Goal: Information Seeking & Learning: Learn about a topic

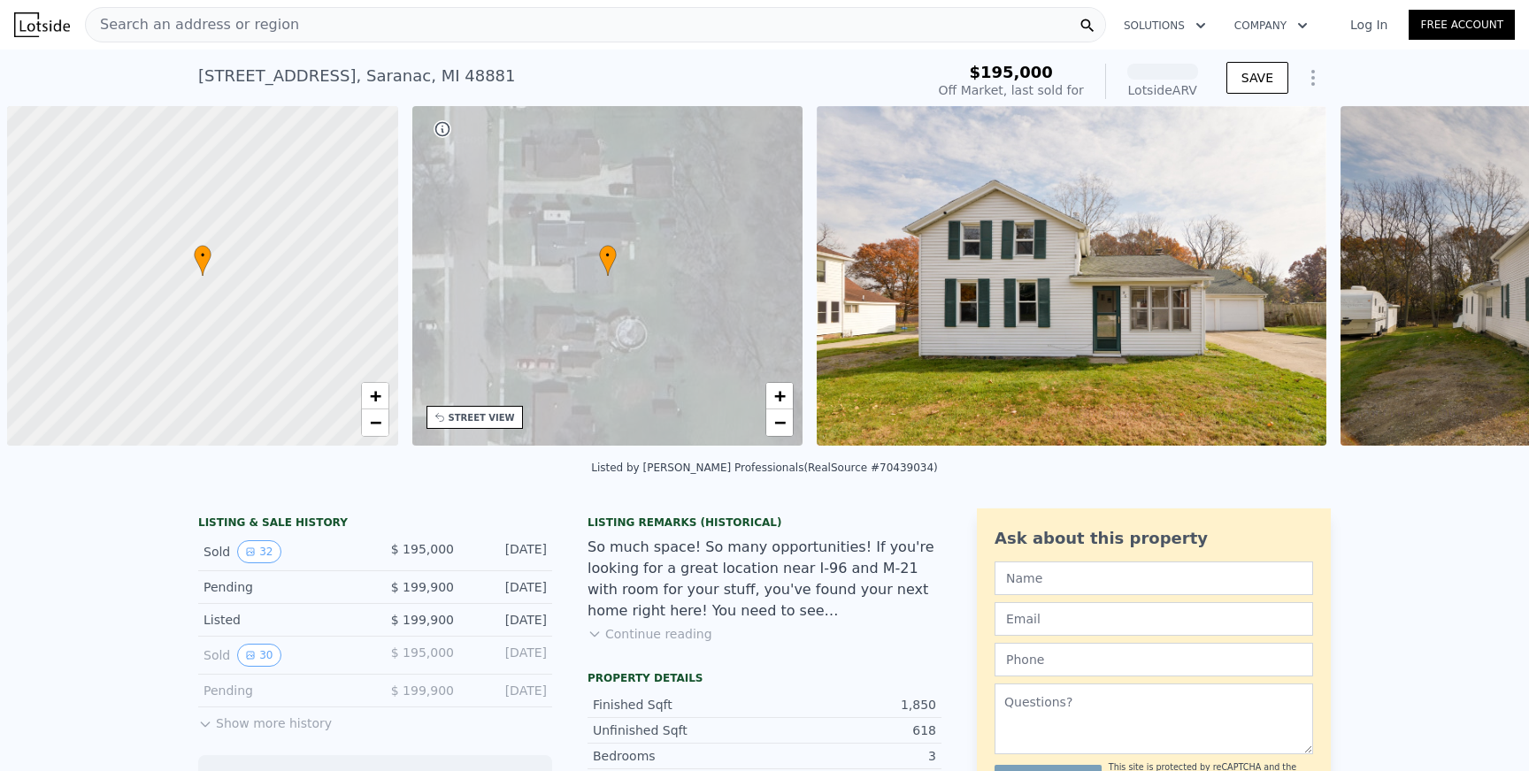
scroll to position [0, 7]
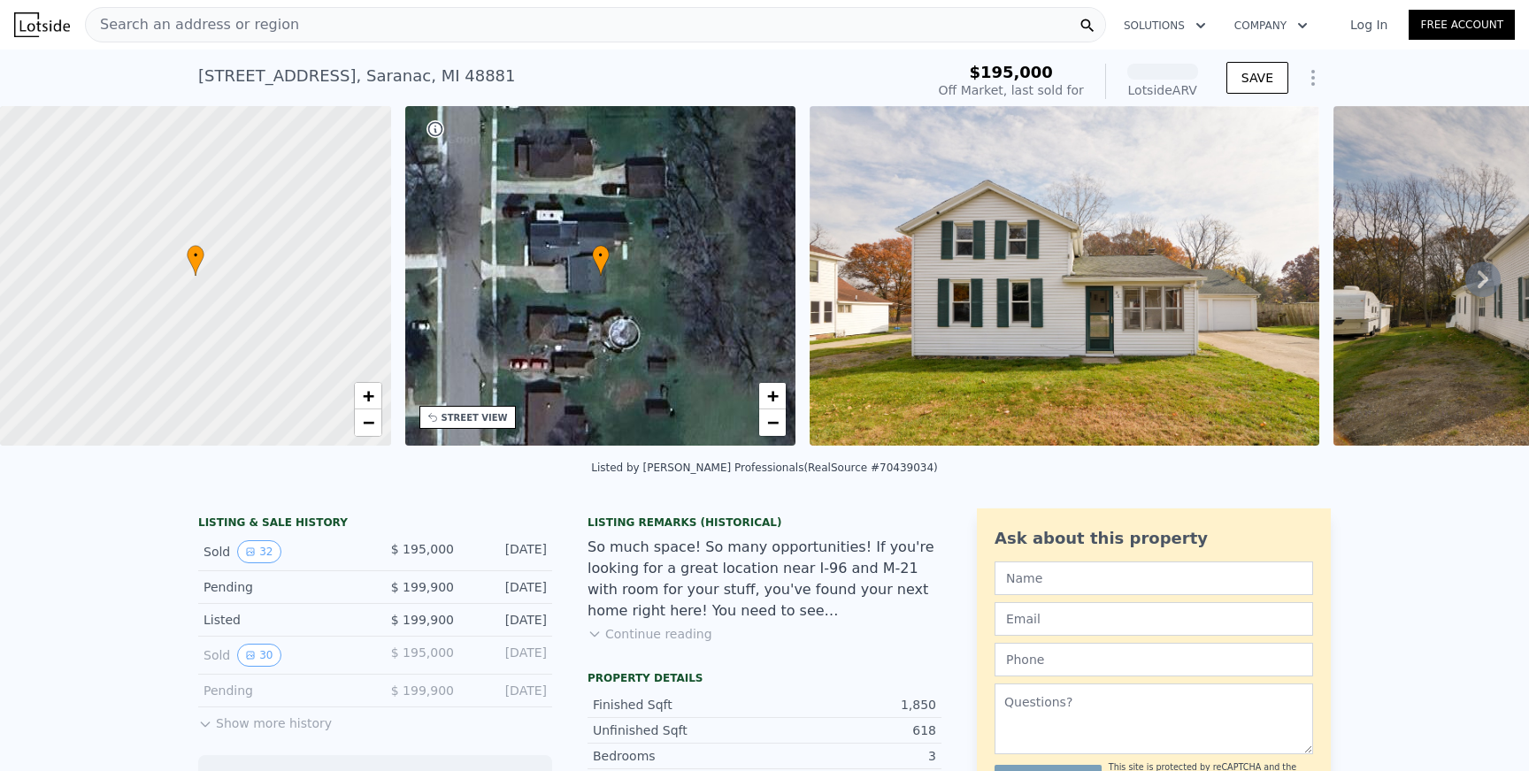
click at [204, 22] on span "Search an address or region" at bounding box center [192, 24] width 213 height 21
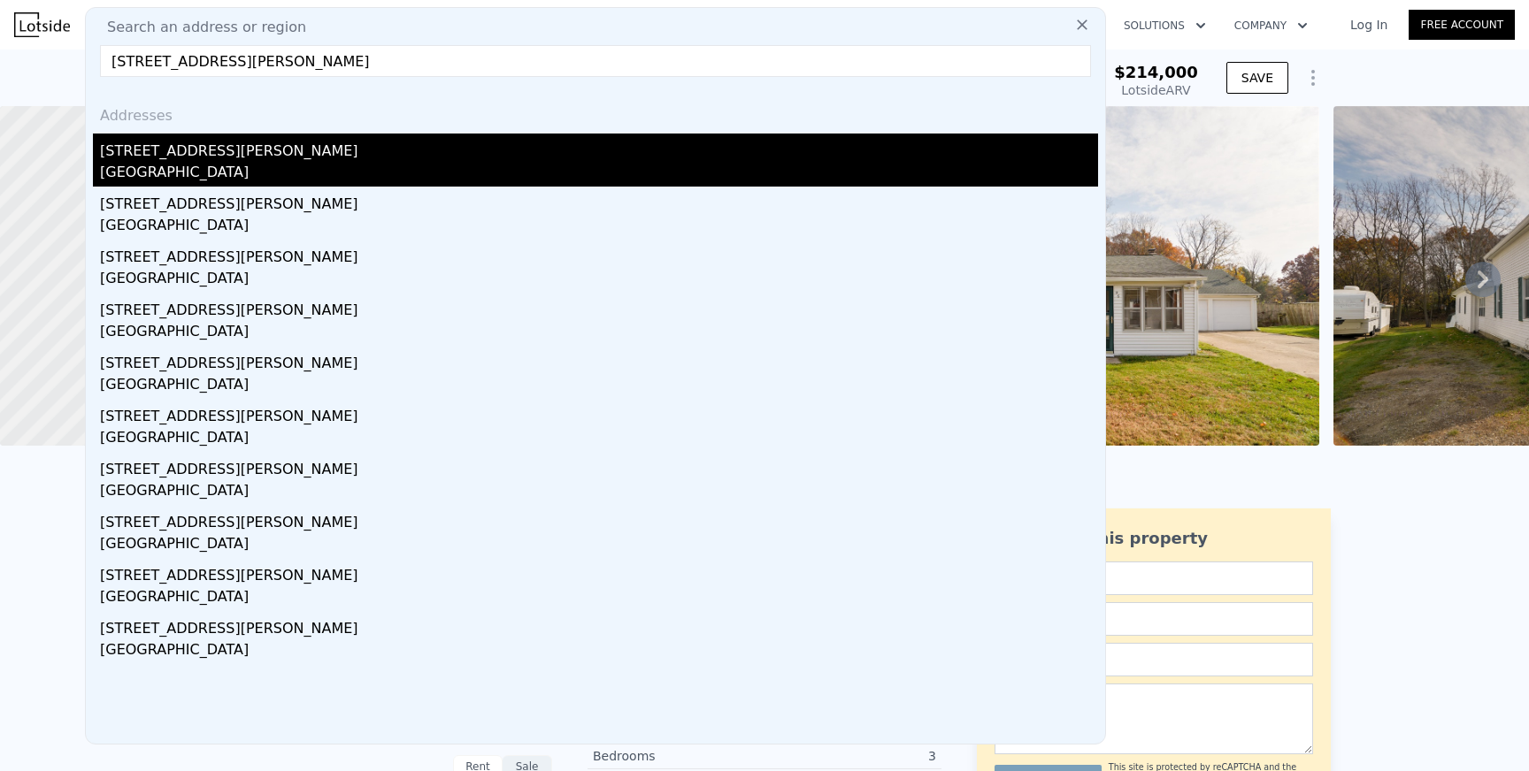
type input "922 Calvin Ave SE, Grand Rapids, MI 49506"
click at [165, 150] on div "[STREET_ADDRESS][PERSON_NAME]" at bounding box center [599, 148] width 998 height 28
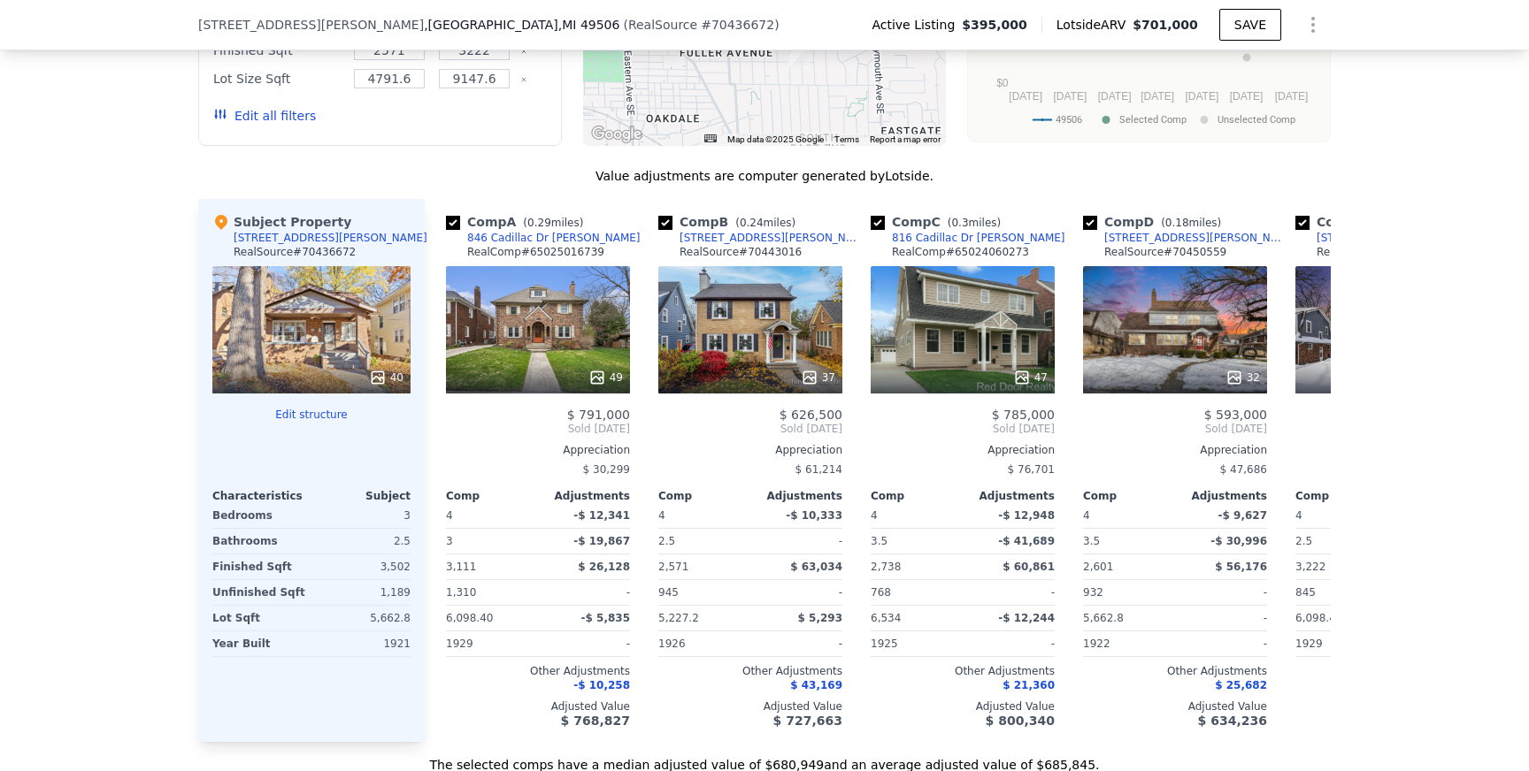
scroll to position [1919, 0]
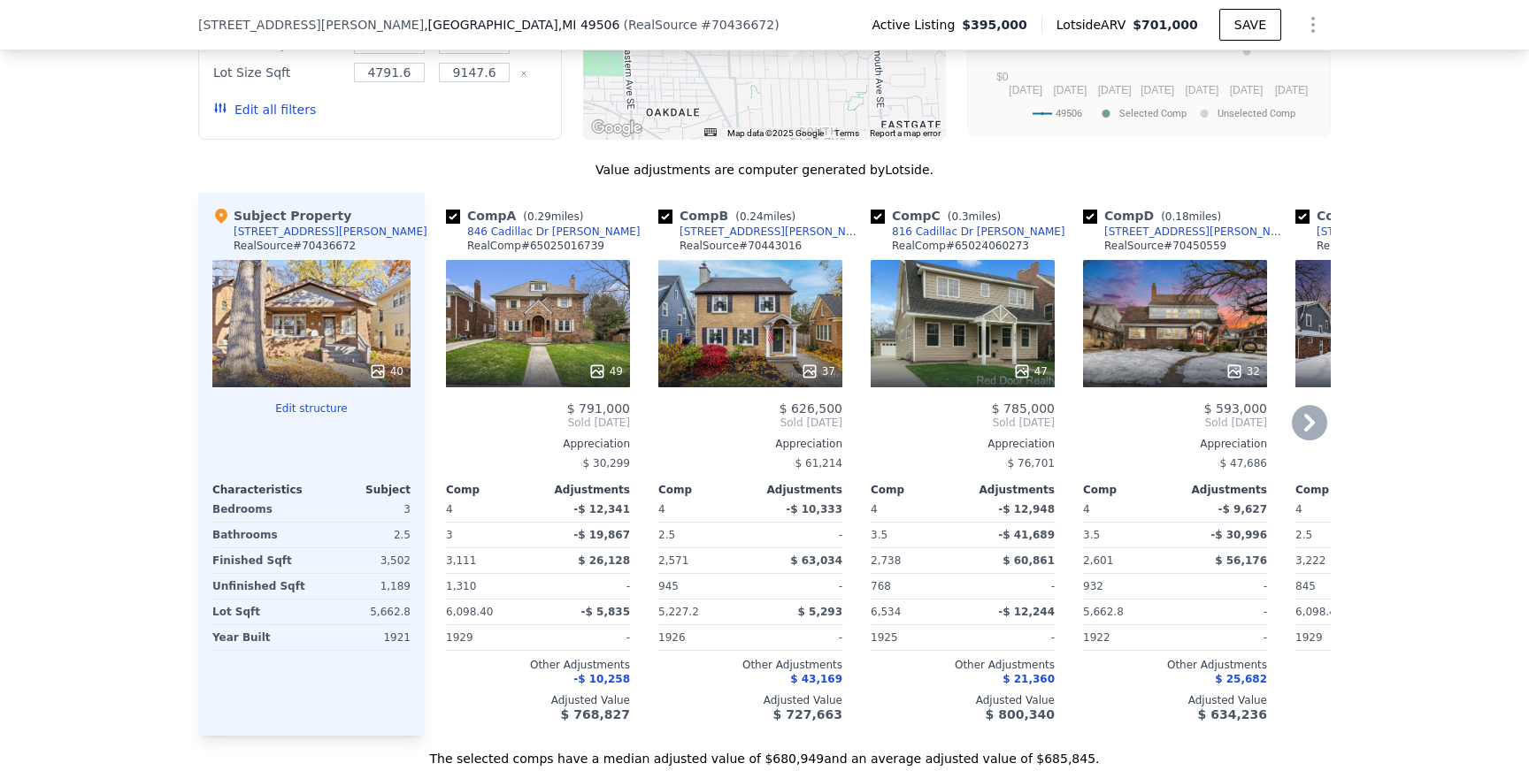
click at [1304, 418] on icon at bounding box center [1309, 422] width 35 height 35
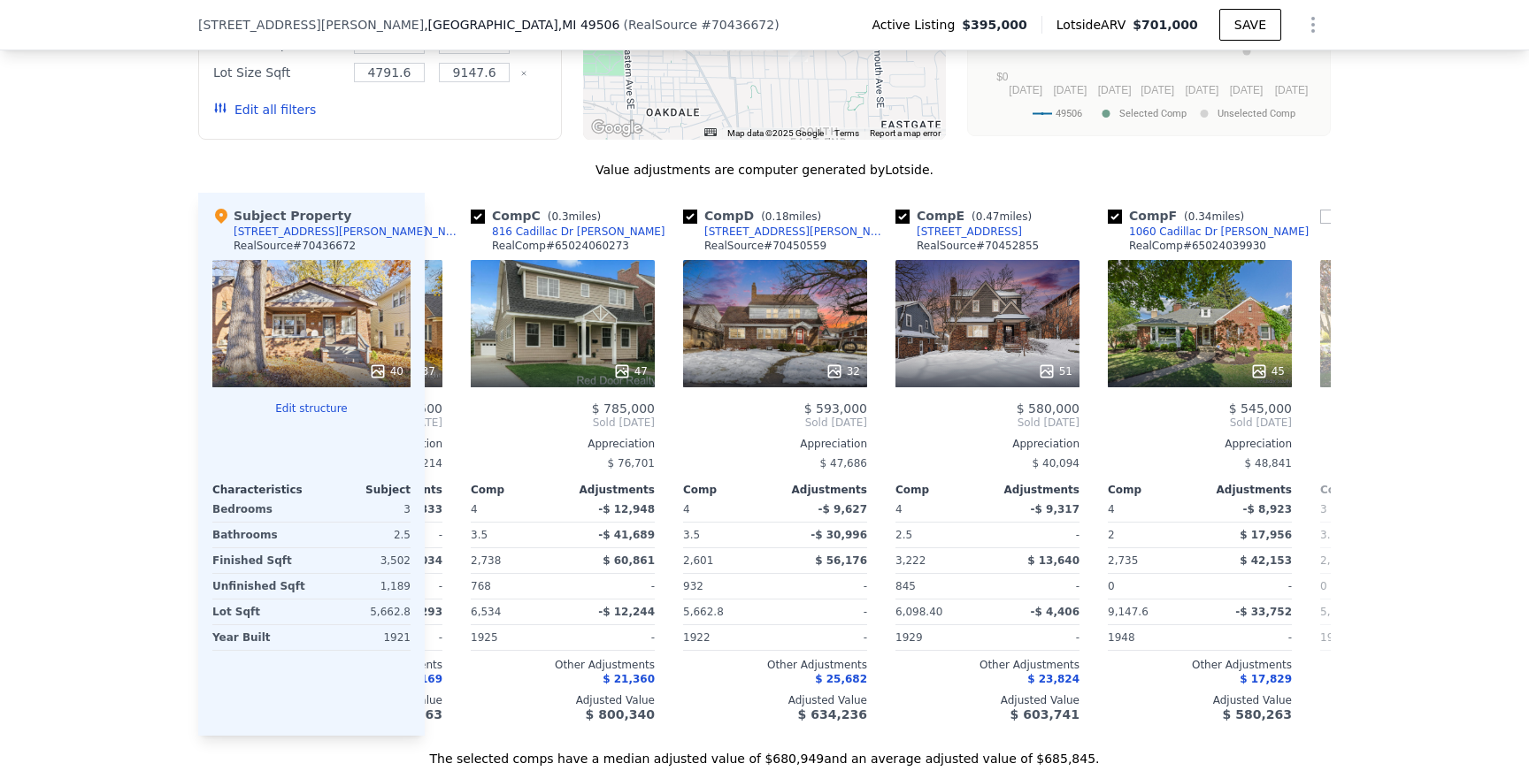
scroll to position [0, 425]
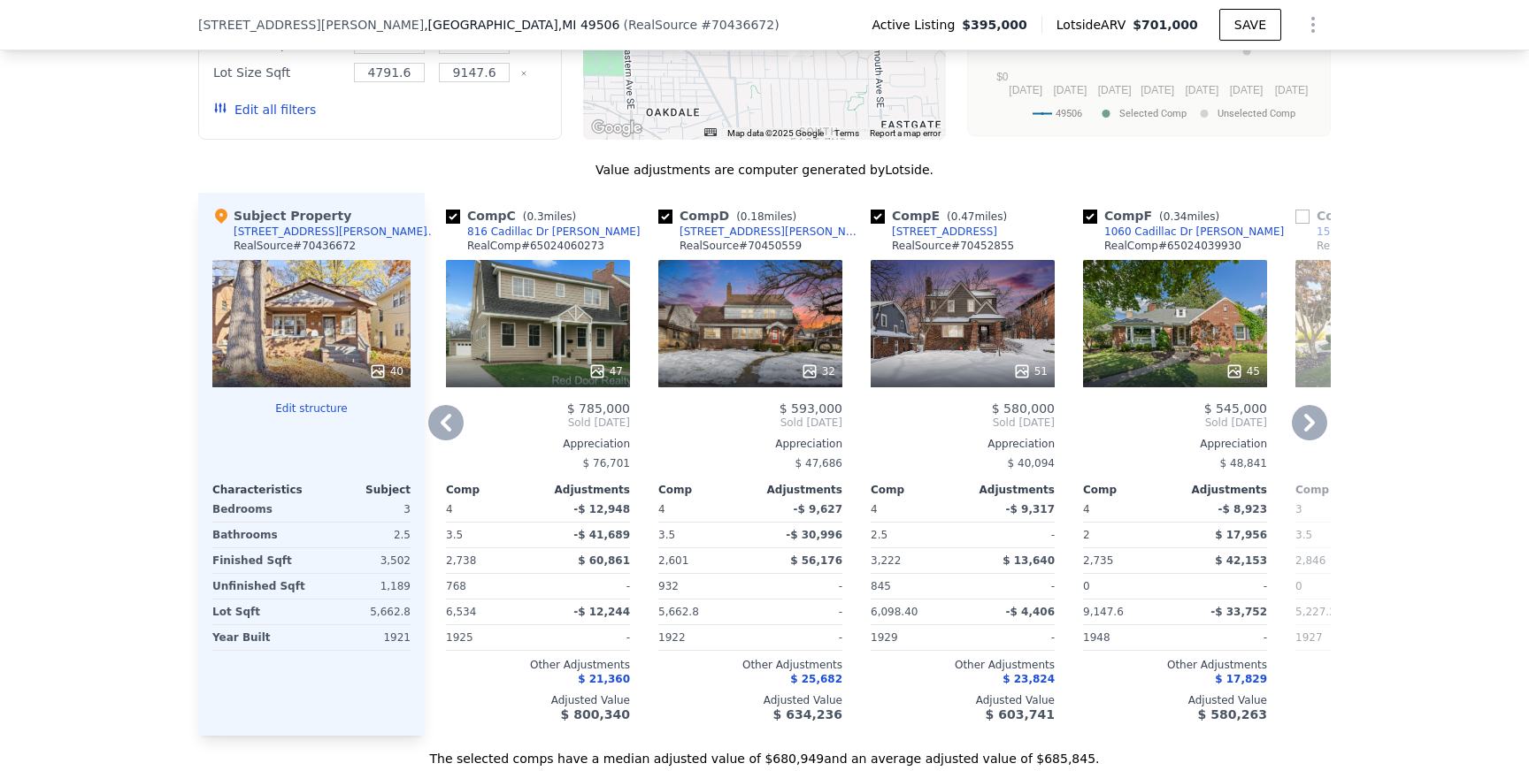
click at [441, 410] on icon at bounding box center [445, 422] width 35 height 35
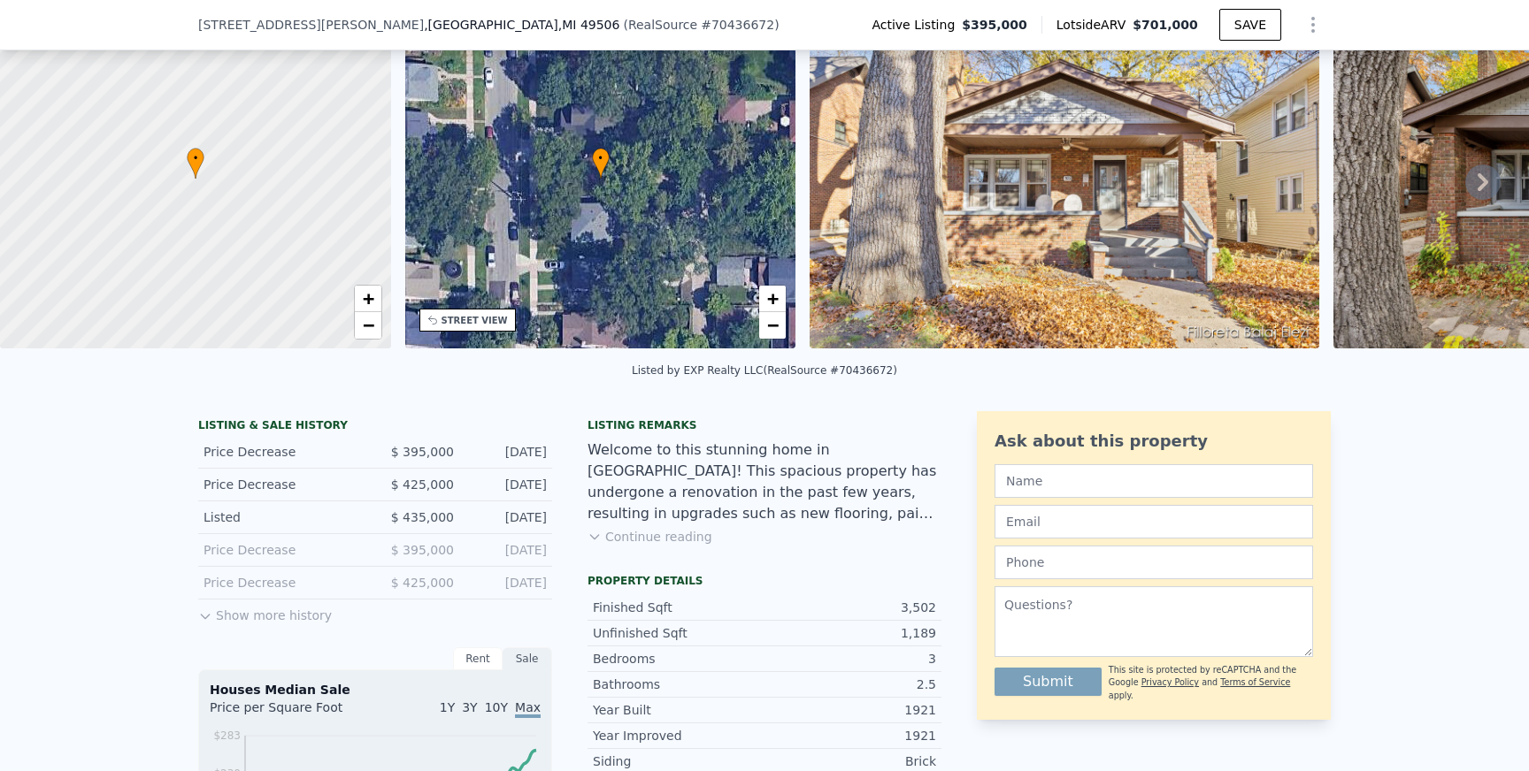
scroll to position [85, 0]
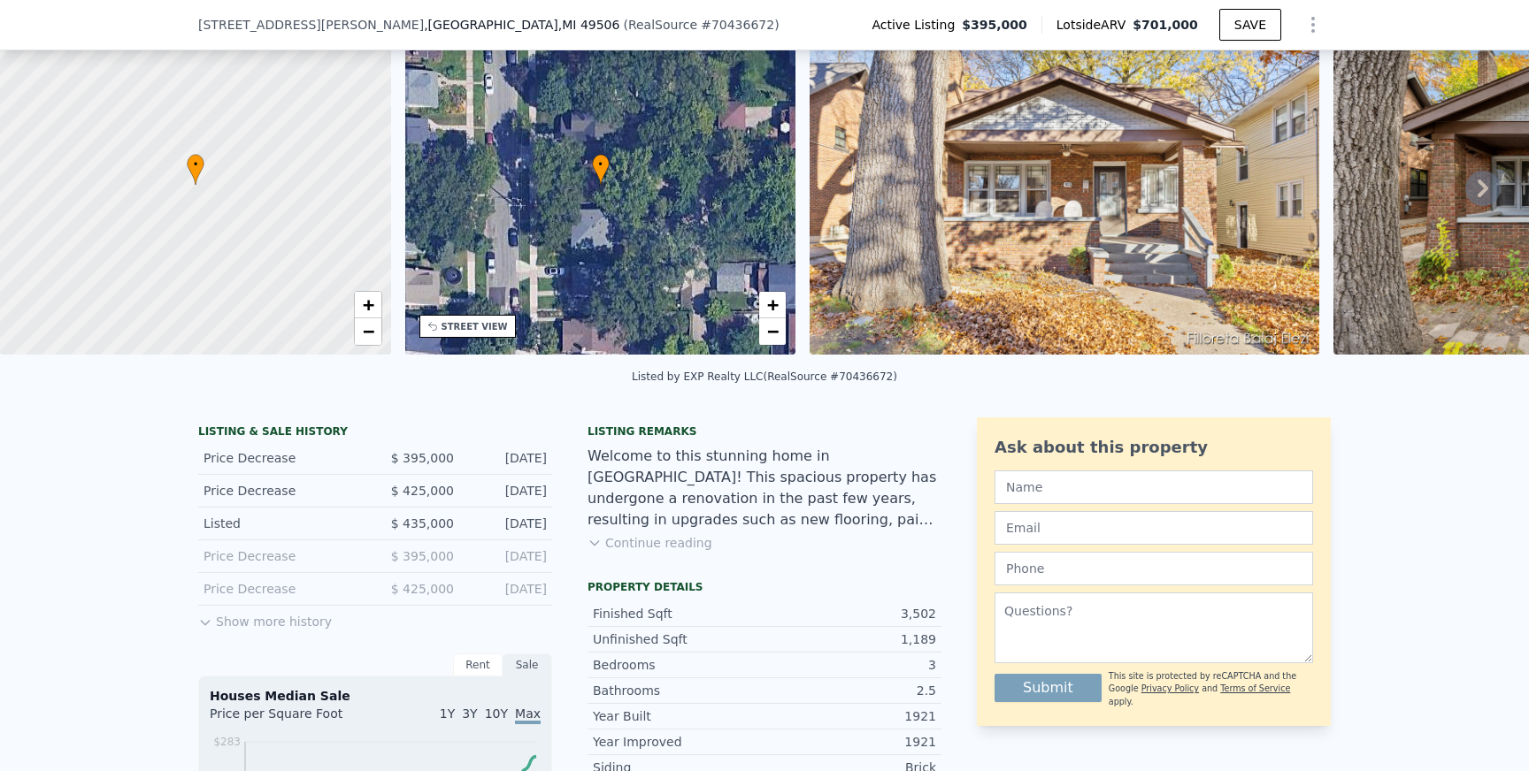
click at [245, 618] on button "Show more history" at bounding box center [265, 618] width 134 height 25
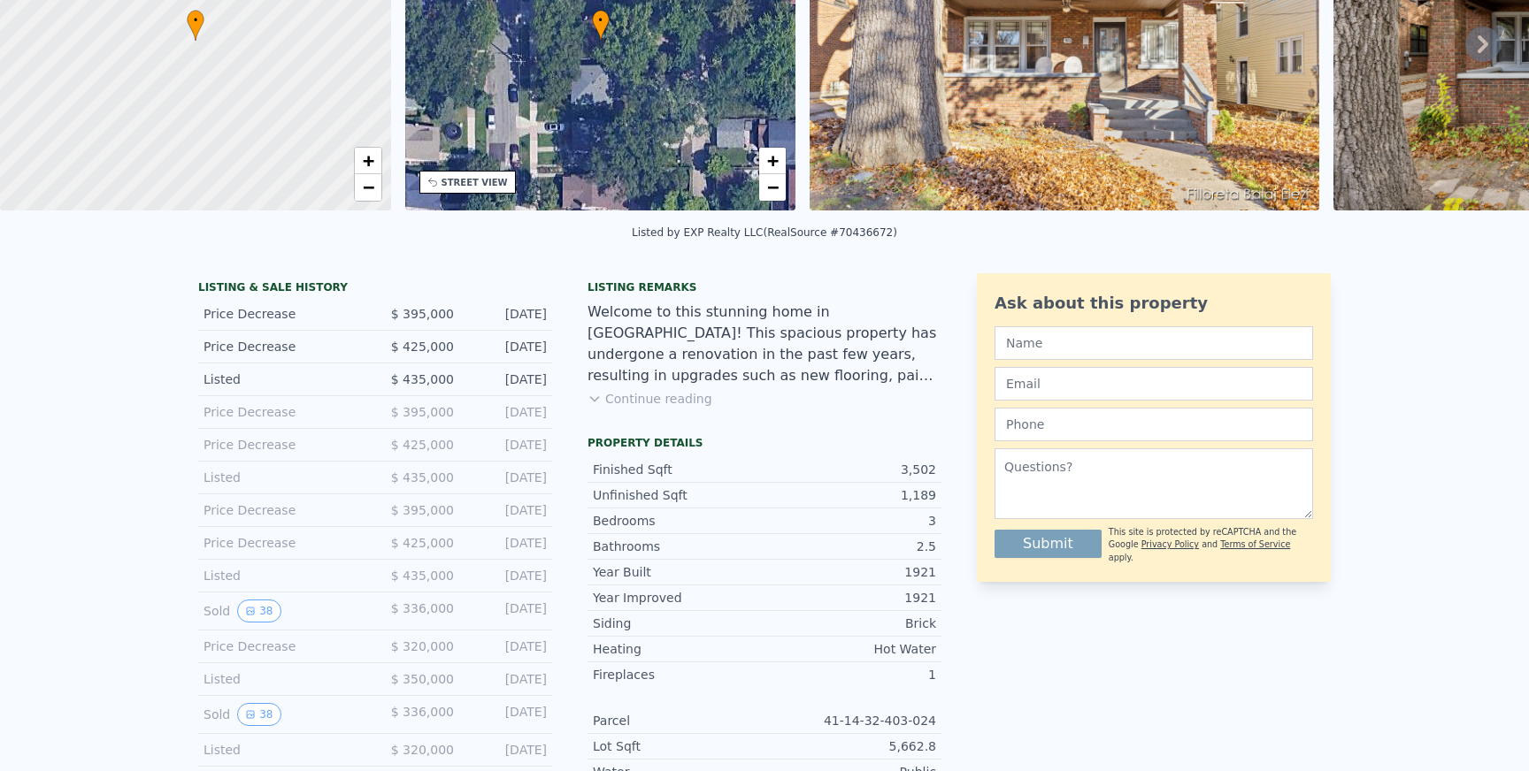
scroll to position [0, 0]
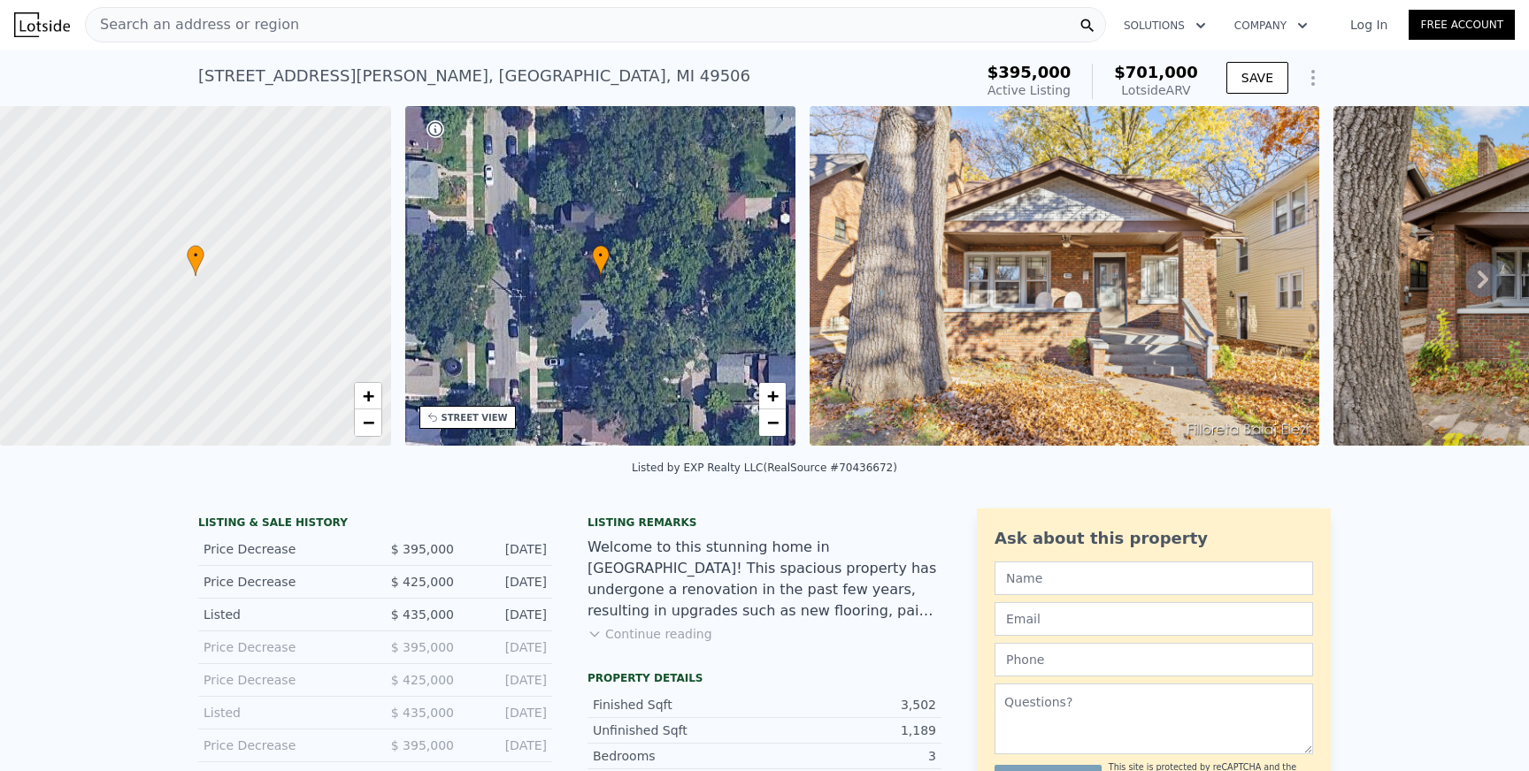
click at [671, 633] on button "Continue reading" at bounding box center [649, 635] width 125 height 18
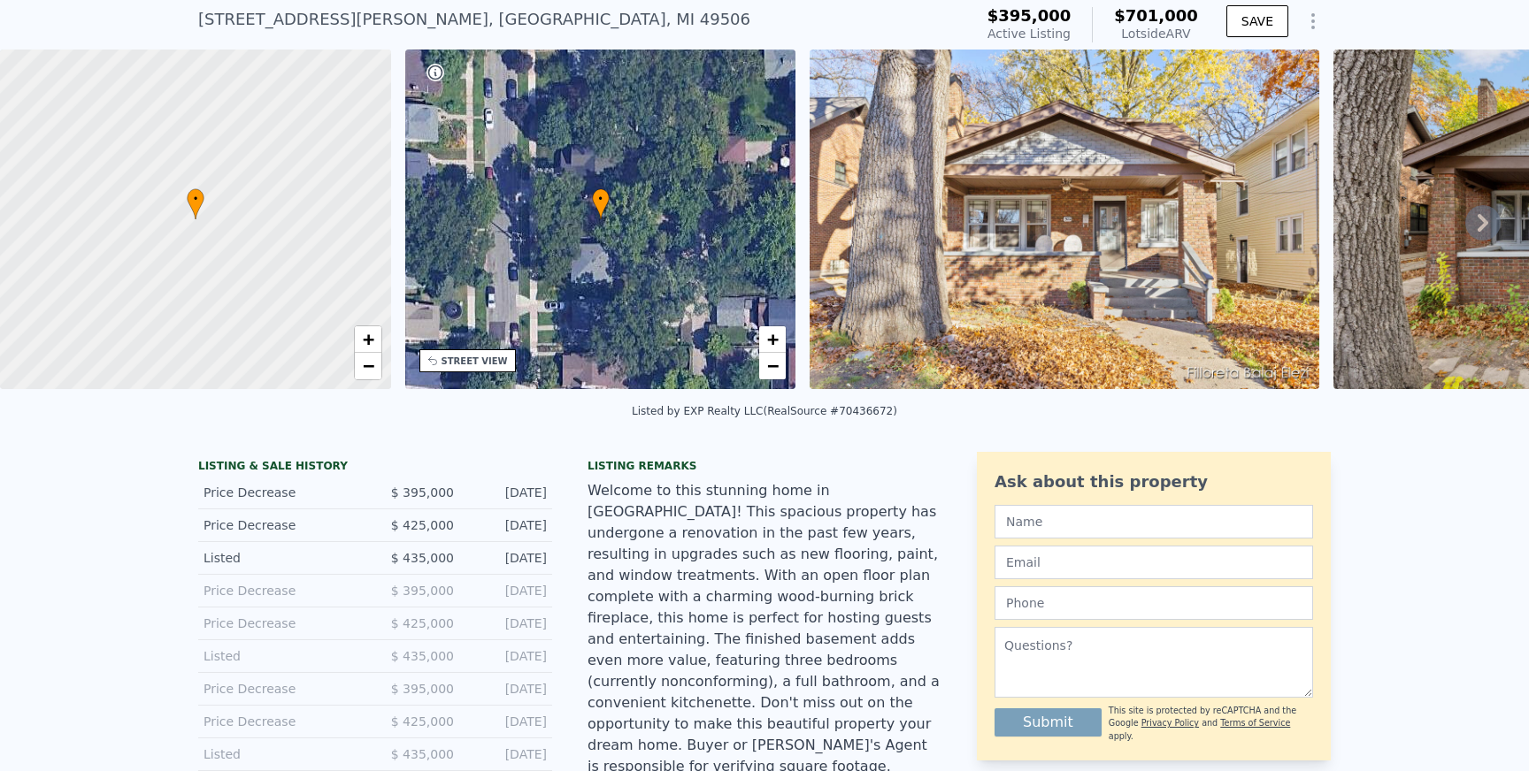
scroll to position [60, 0]
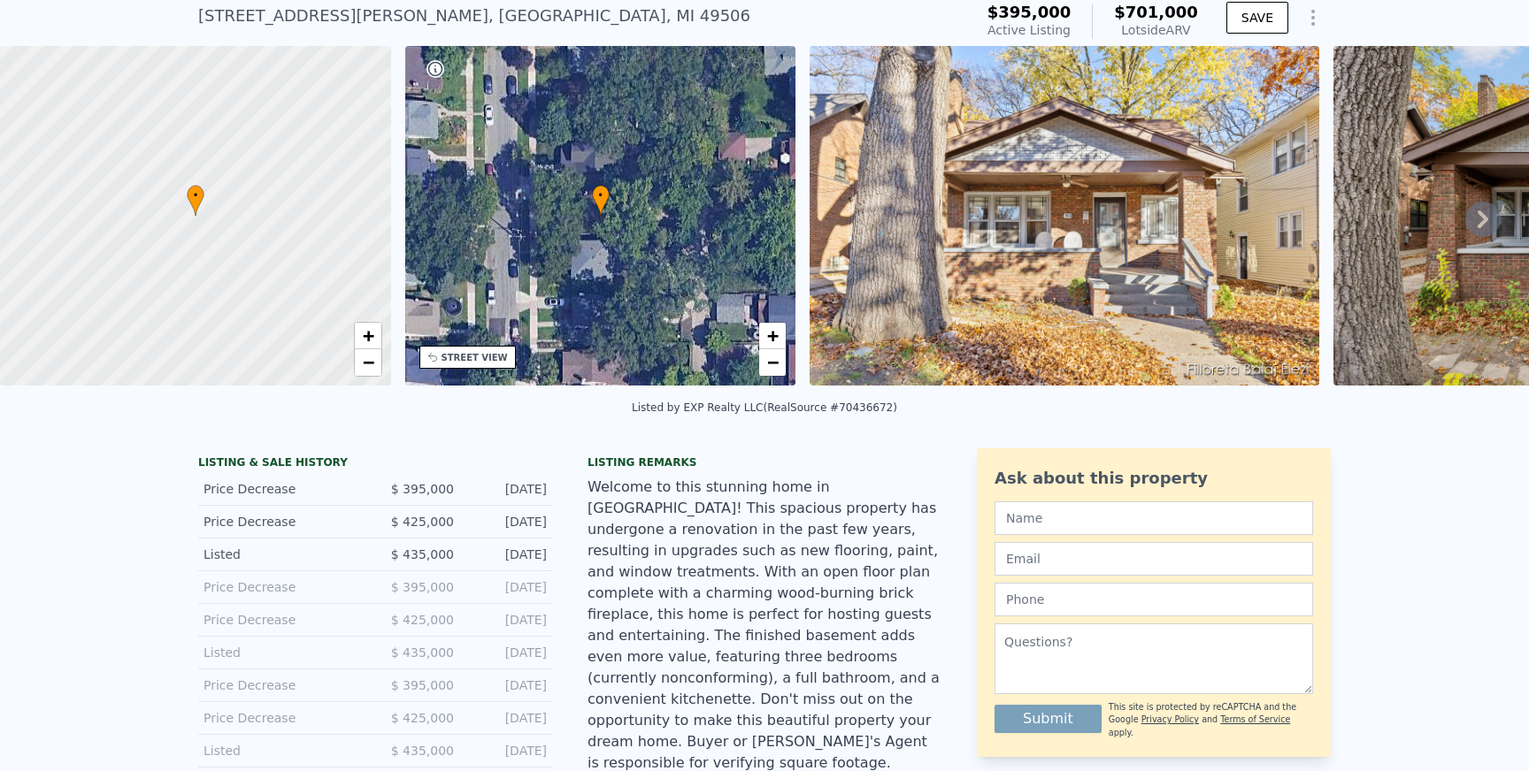
click at [1002, 256] on img at bounding box center [1065, 216] width 510 height 340
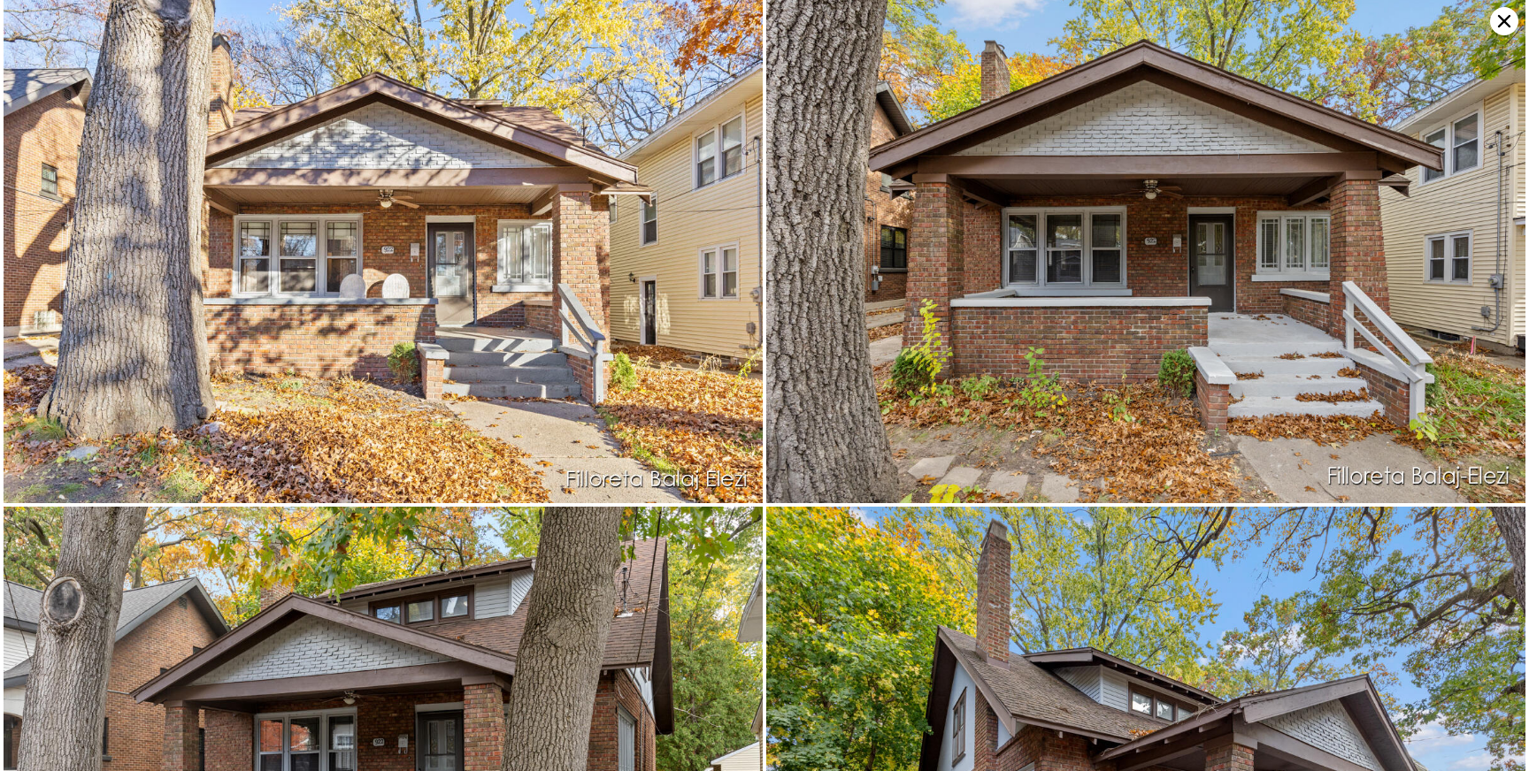
scroll to position [0, 0]
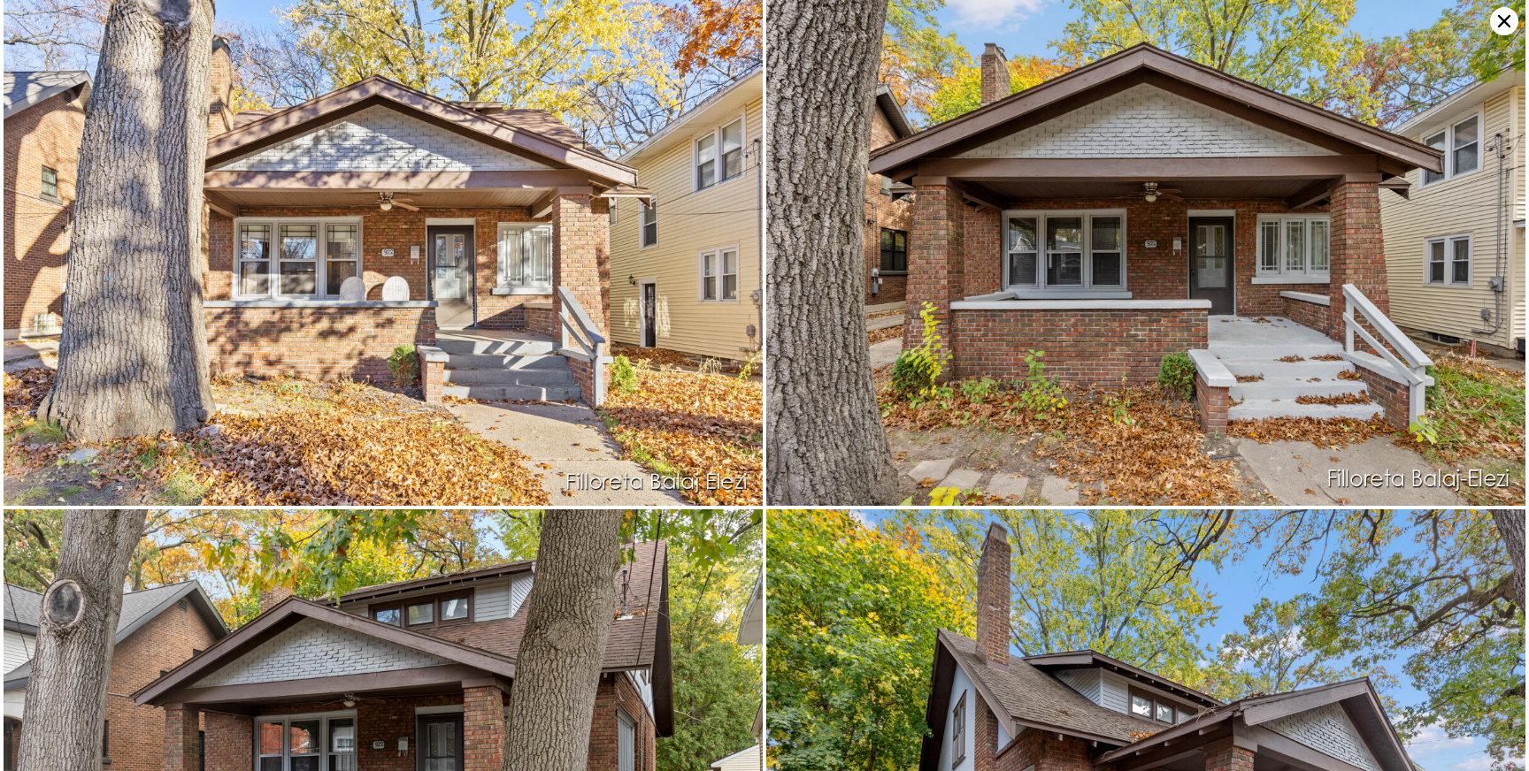
click at [1514, 18] on icon at bounding box center [1504, 21] width 28 height 28
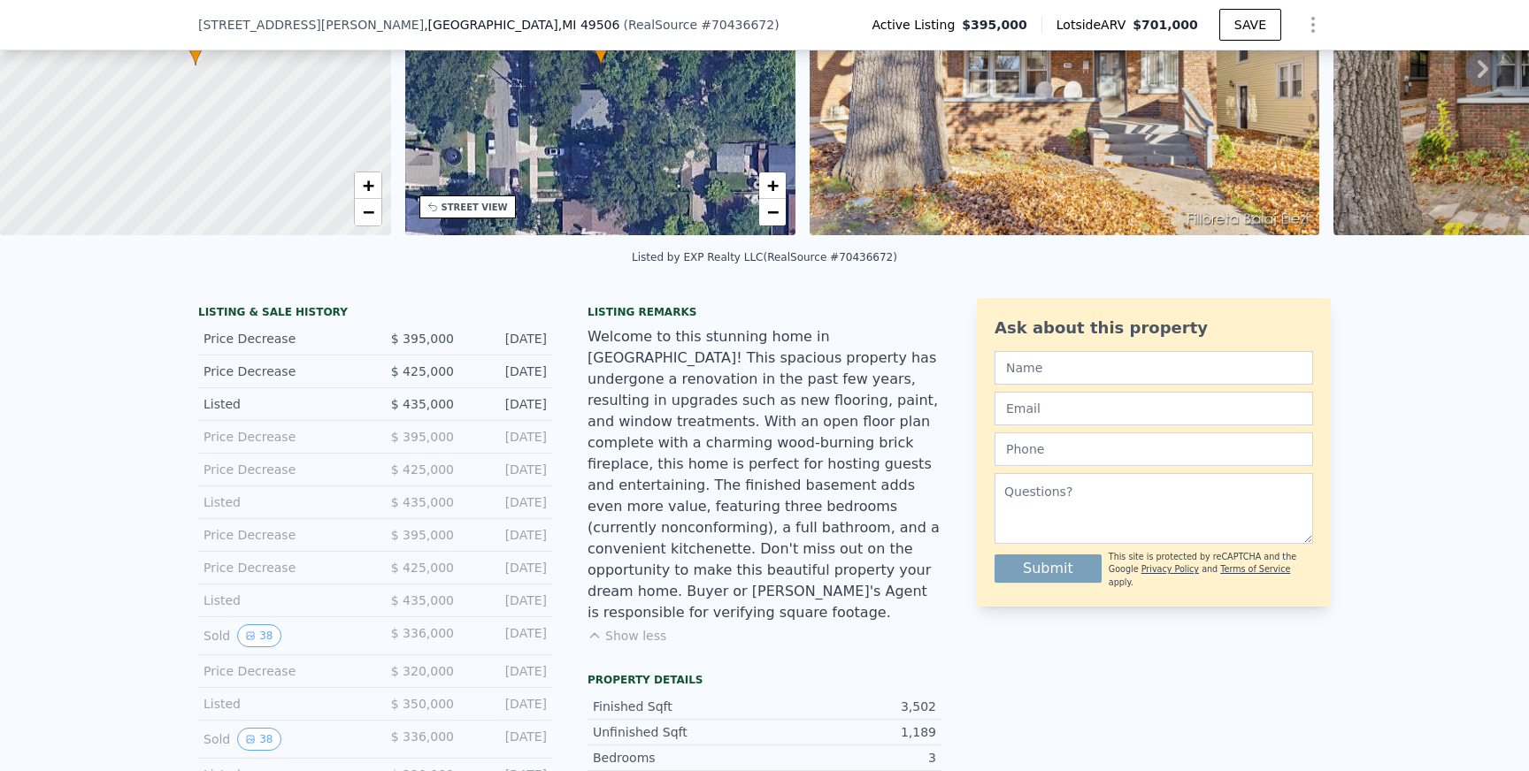
scroll to position [222, 0]
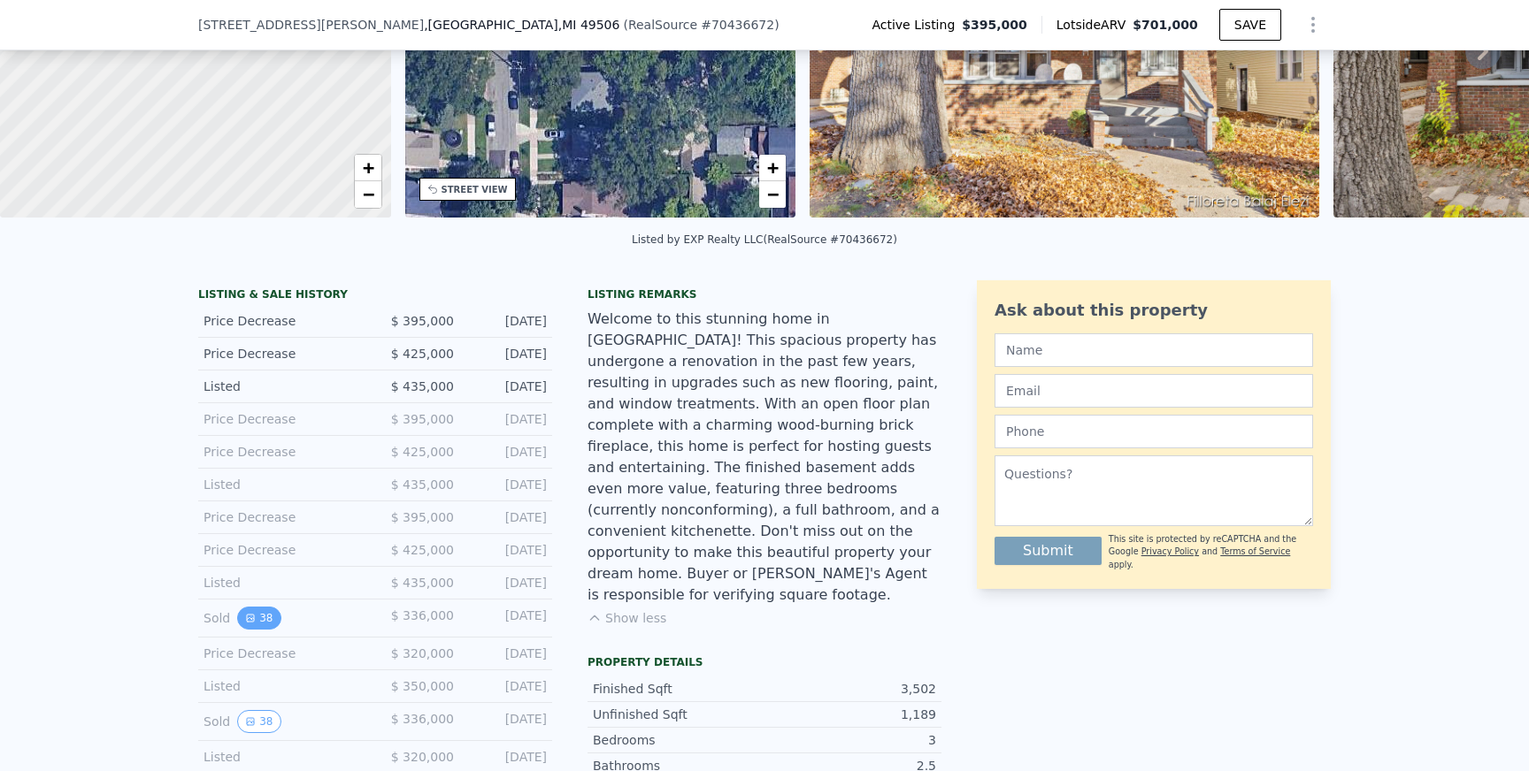
click at [264, 617] on button "38" at bounding box center [258, 618] width 43 height 23
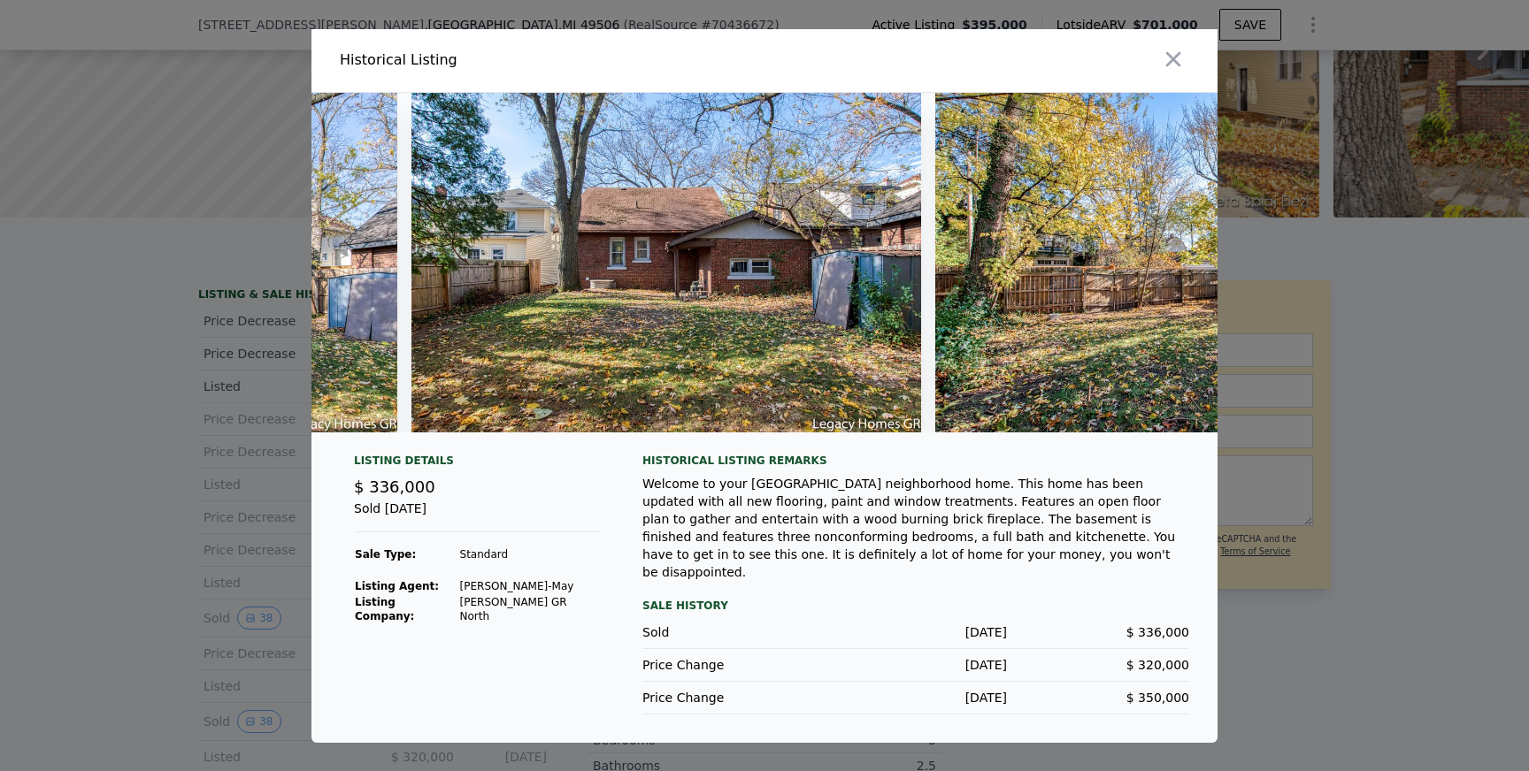
scroll to position [0, 19025]
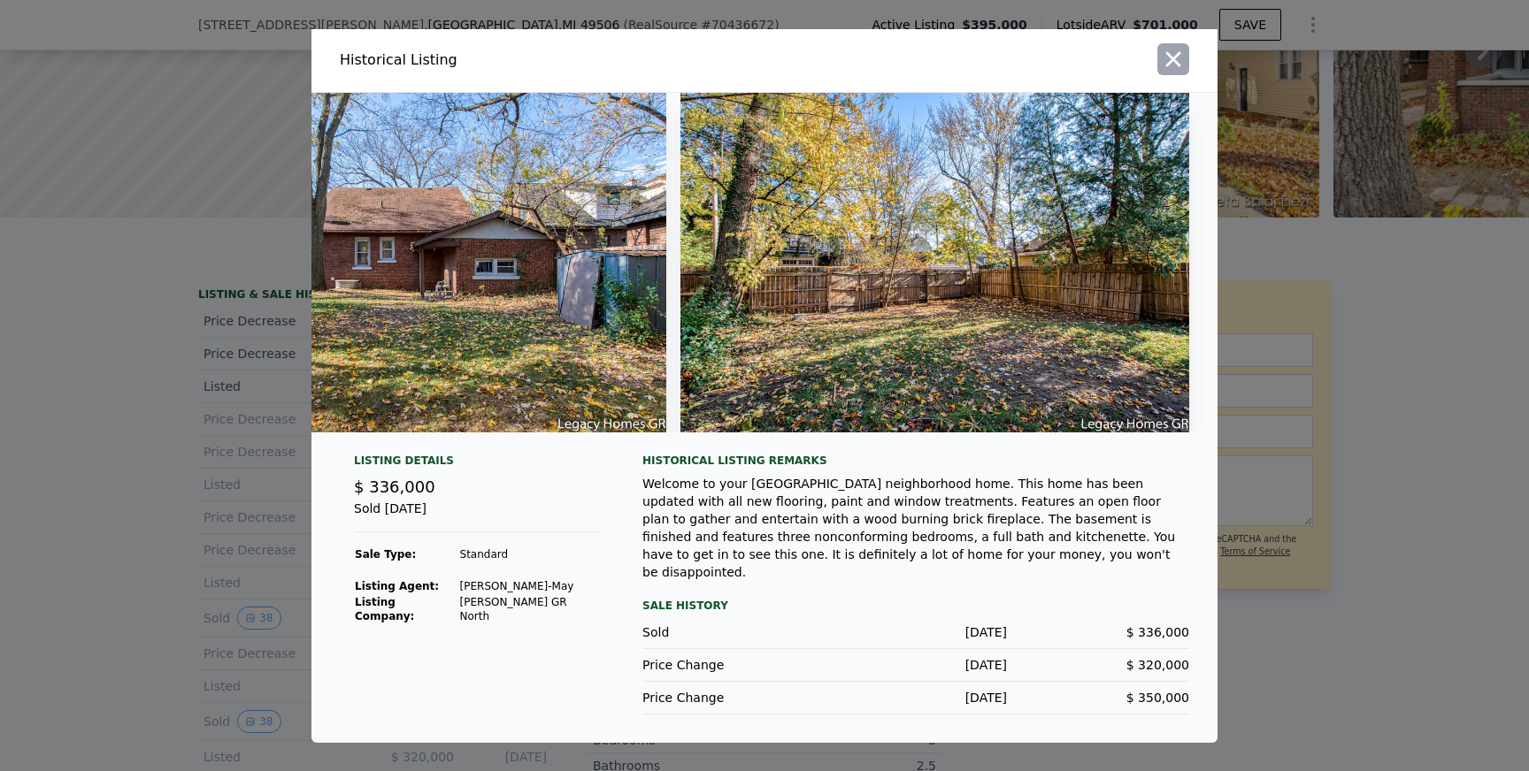
click at [1173, 72] on icon "button" at bounding box center [1173, 59] width 25 height 25
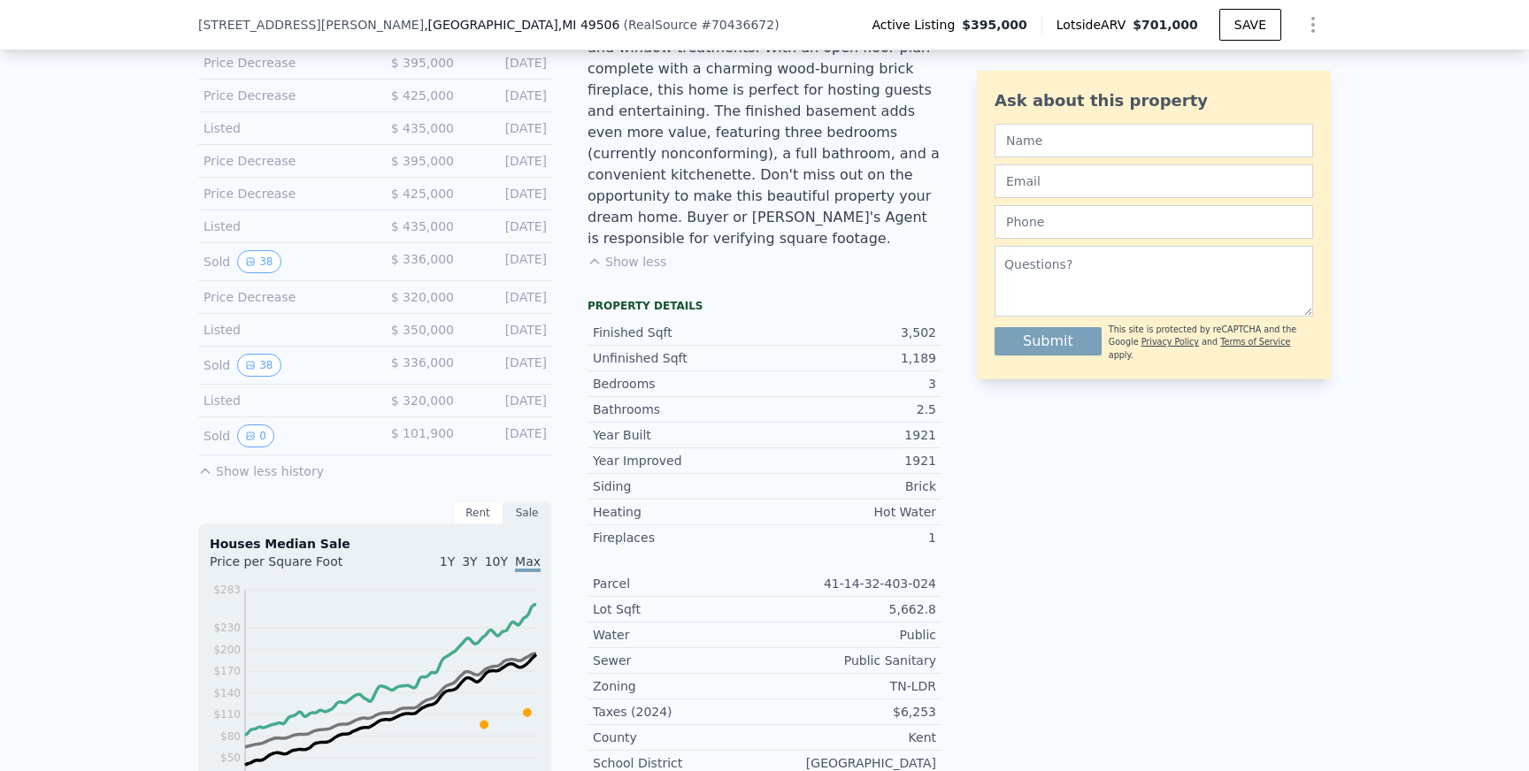
scroll to position [576, 0]
click at [257, 472] on button "Show less history" at bounding box center [261, 470] width 126 height 25
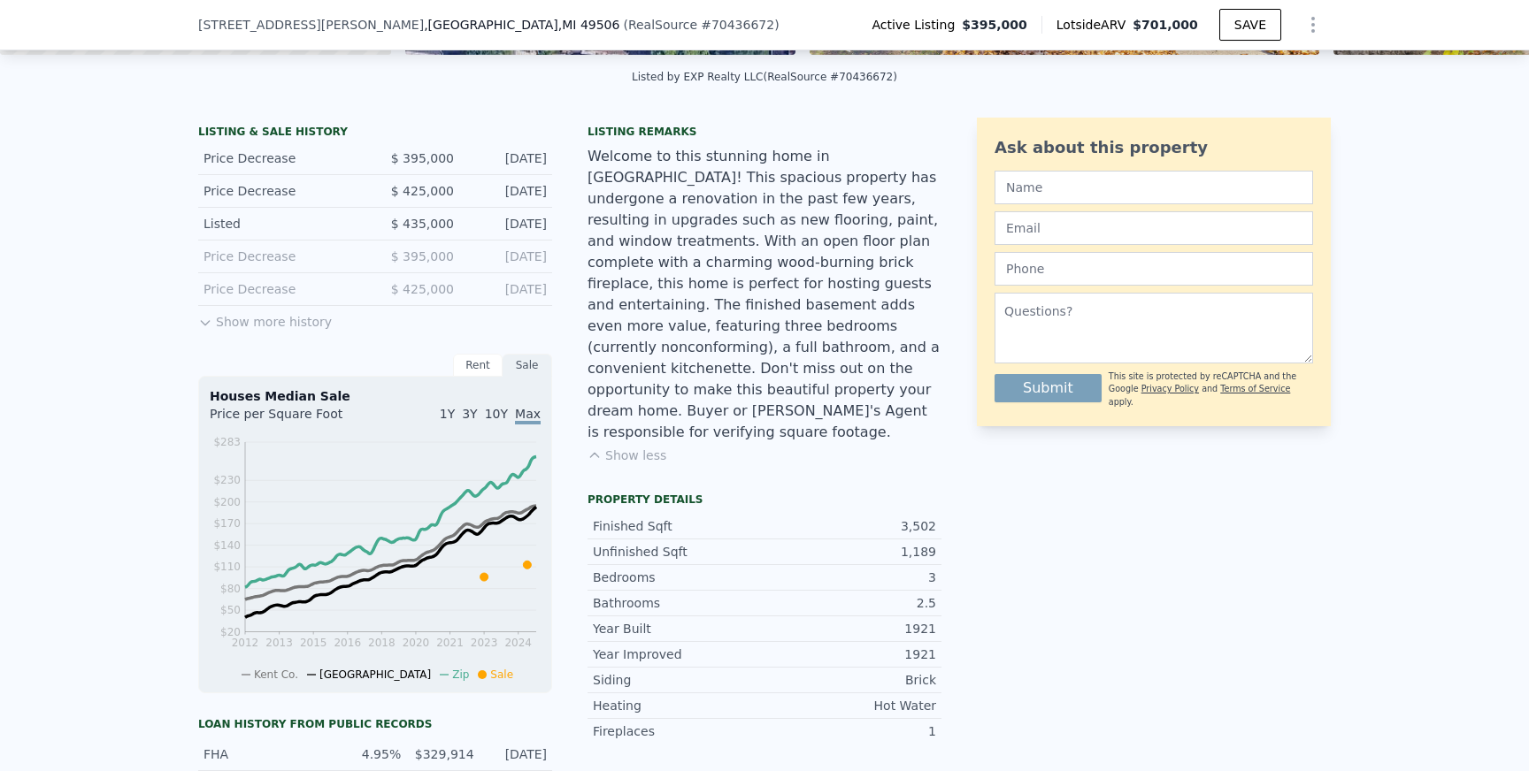
scroll to position [381, 0]
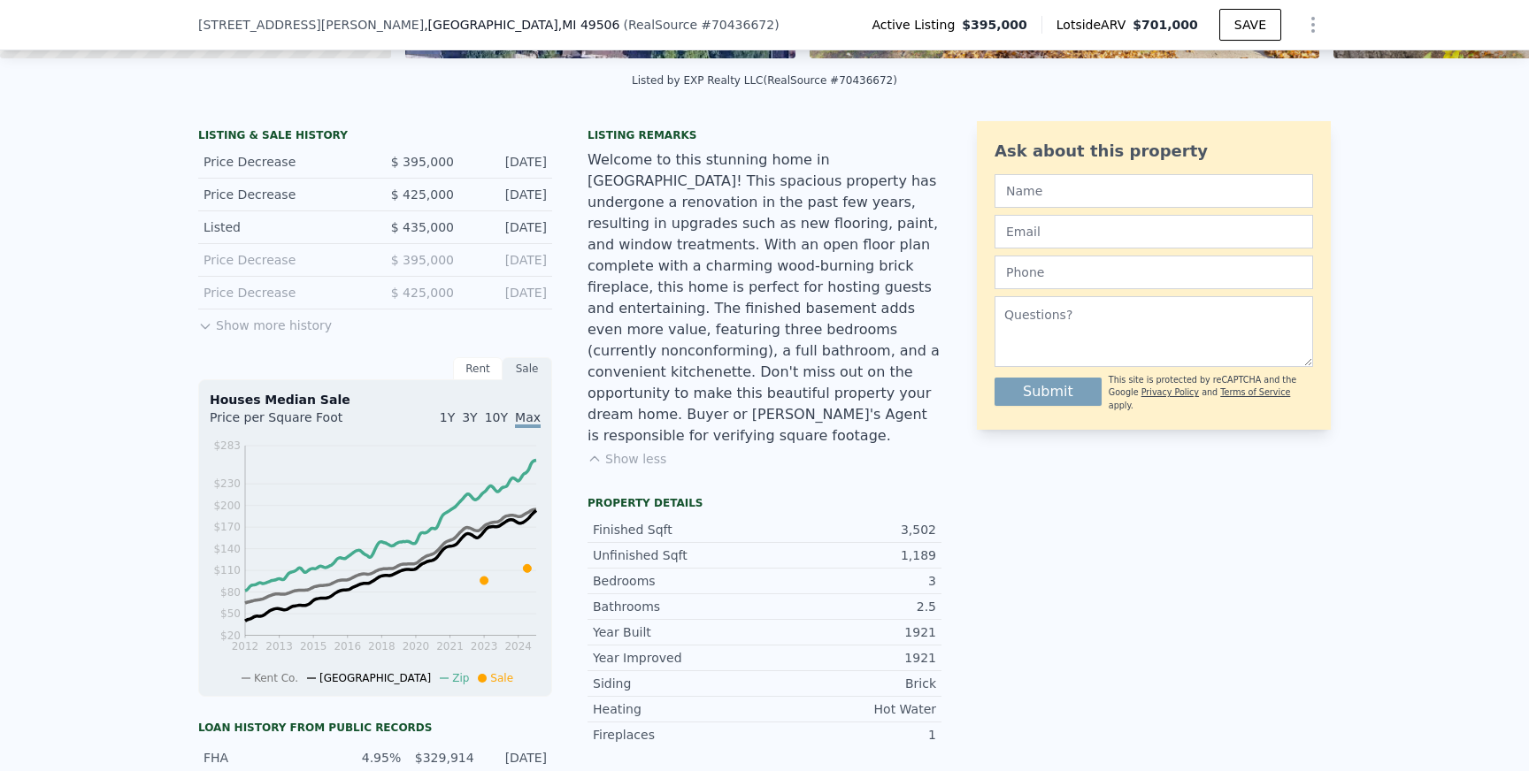
click at [285, 326] on button "Show more history" at bounding box center [265, 322] width 134 height 25
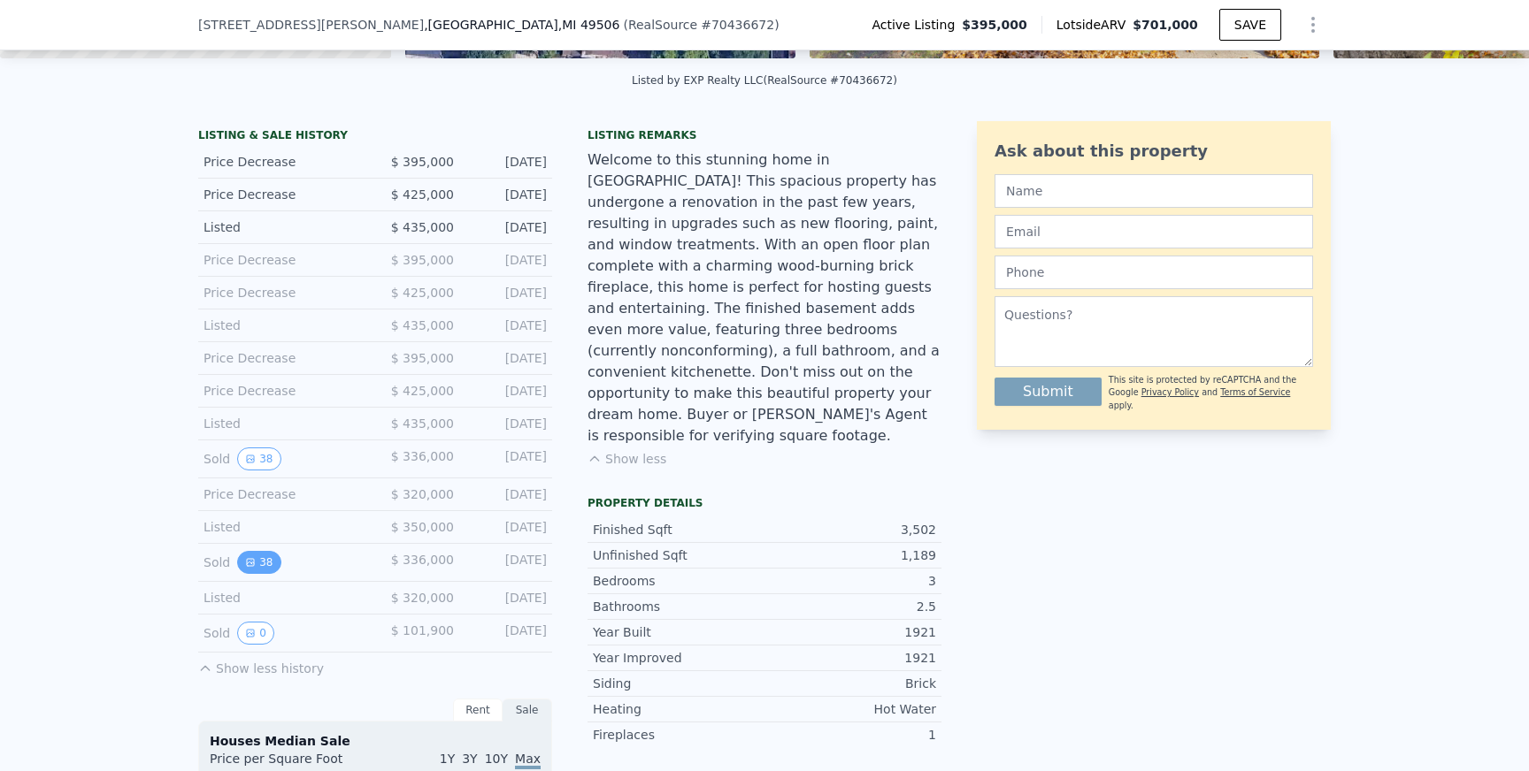
click at [262, 561] on button "38" at bounding box center [258, 562] width 43 height 23
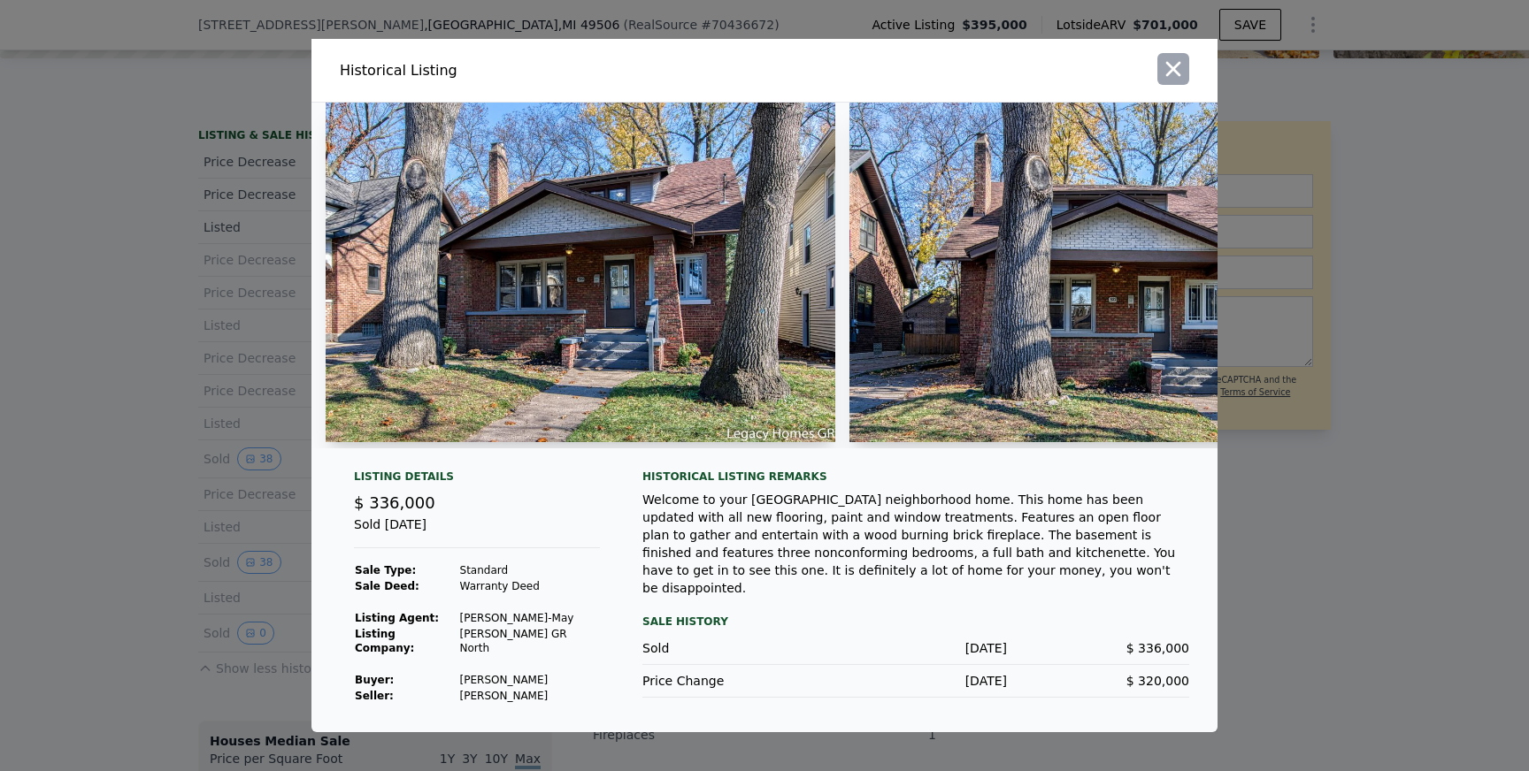
click at [1174, 77] on icon "button" at bounding box center [1173, 69] width 15 height 15
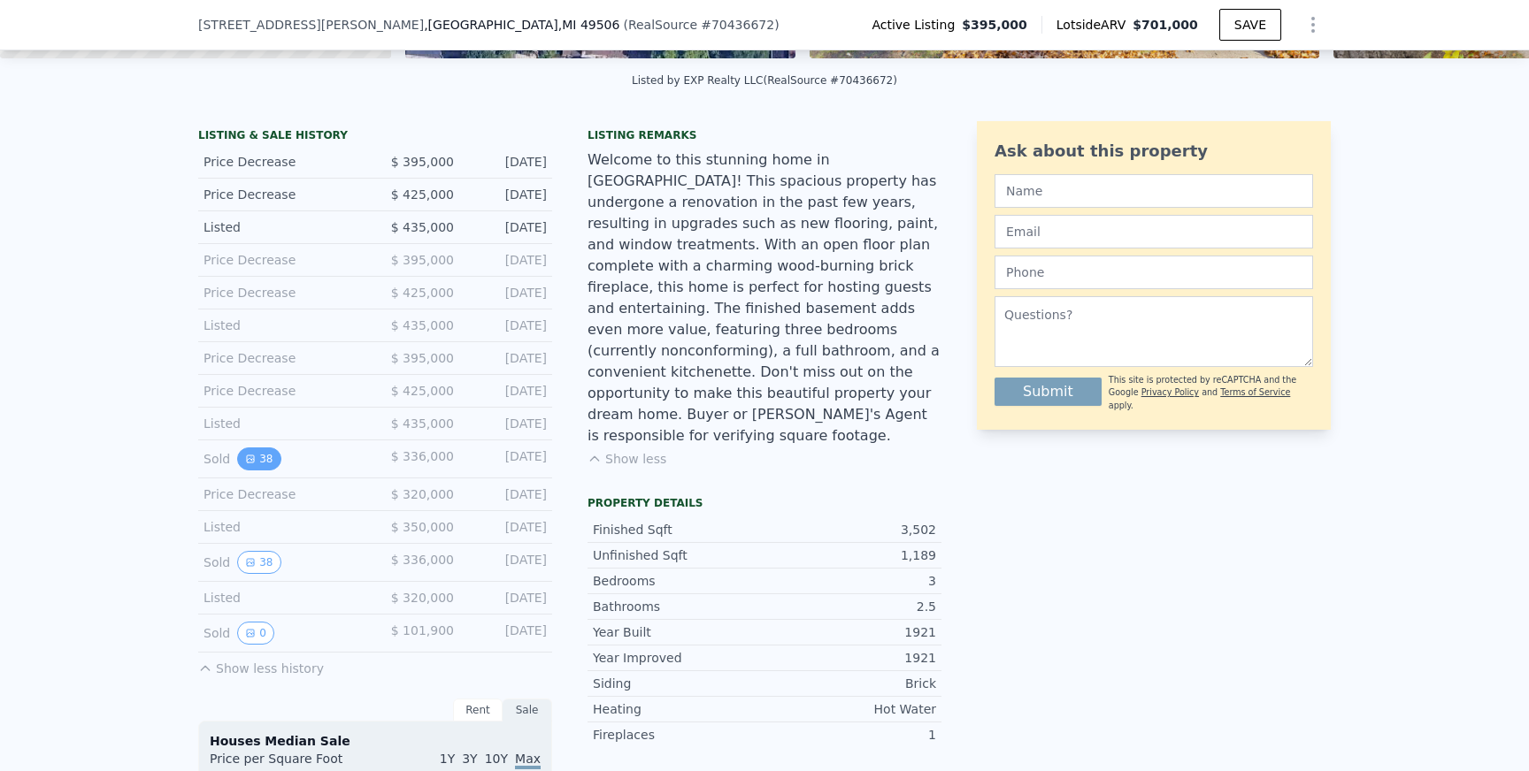
click at [262, 453] on button "38" at bounding box center [258, 459] width 43 height 23
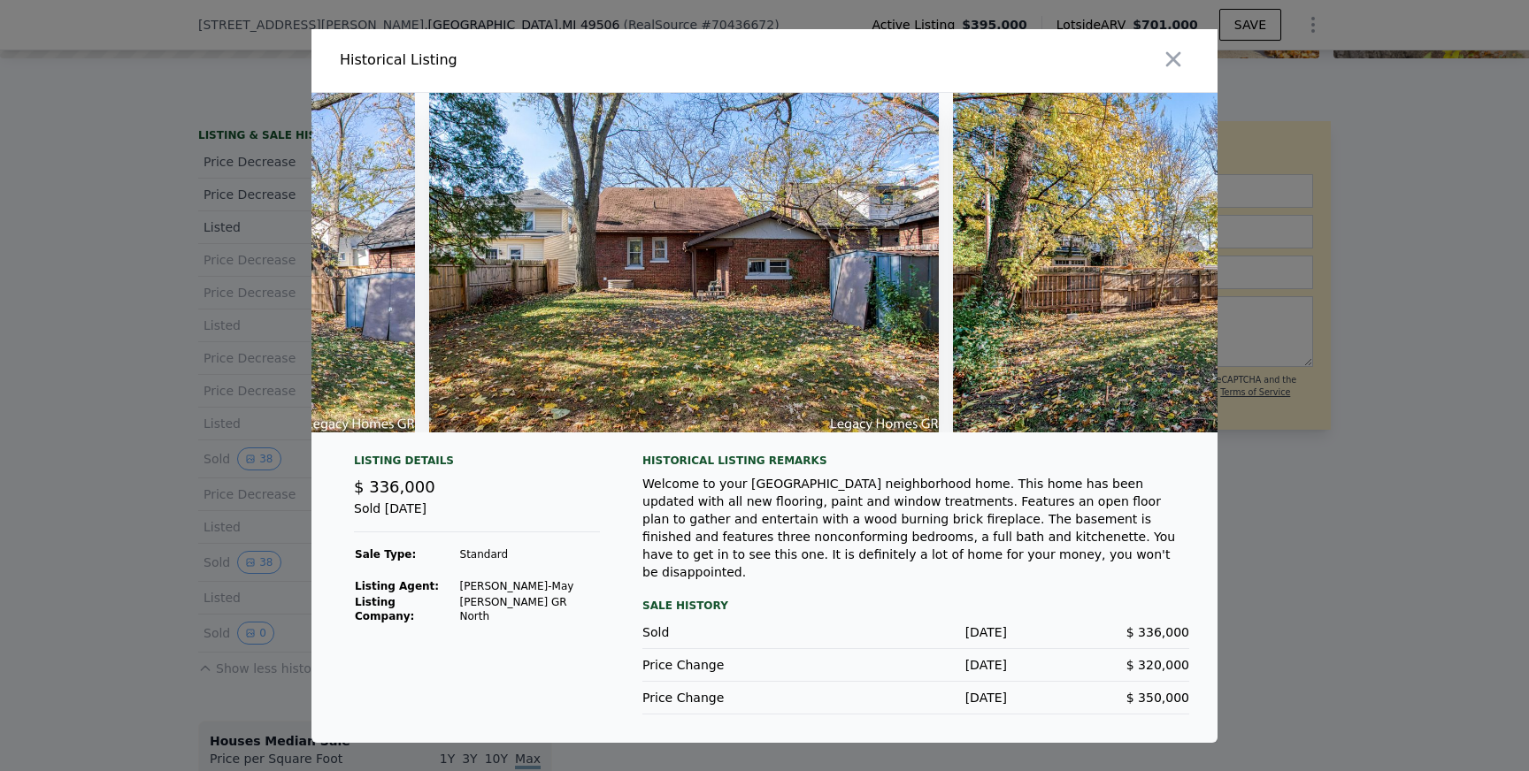
scroll to position [0, 19025]
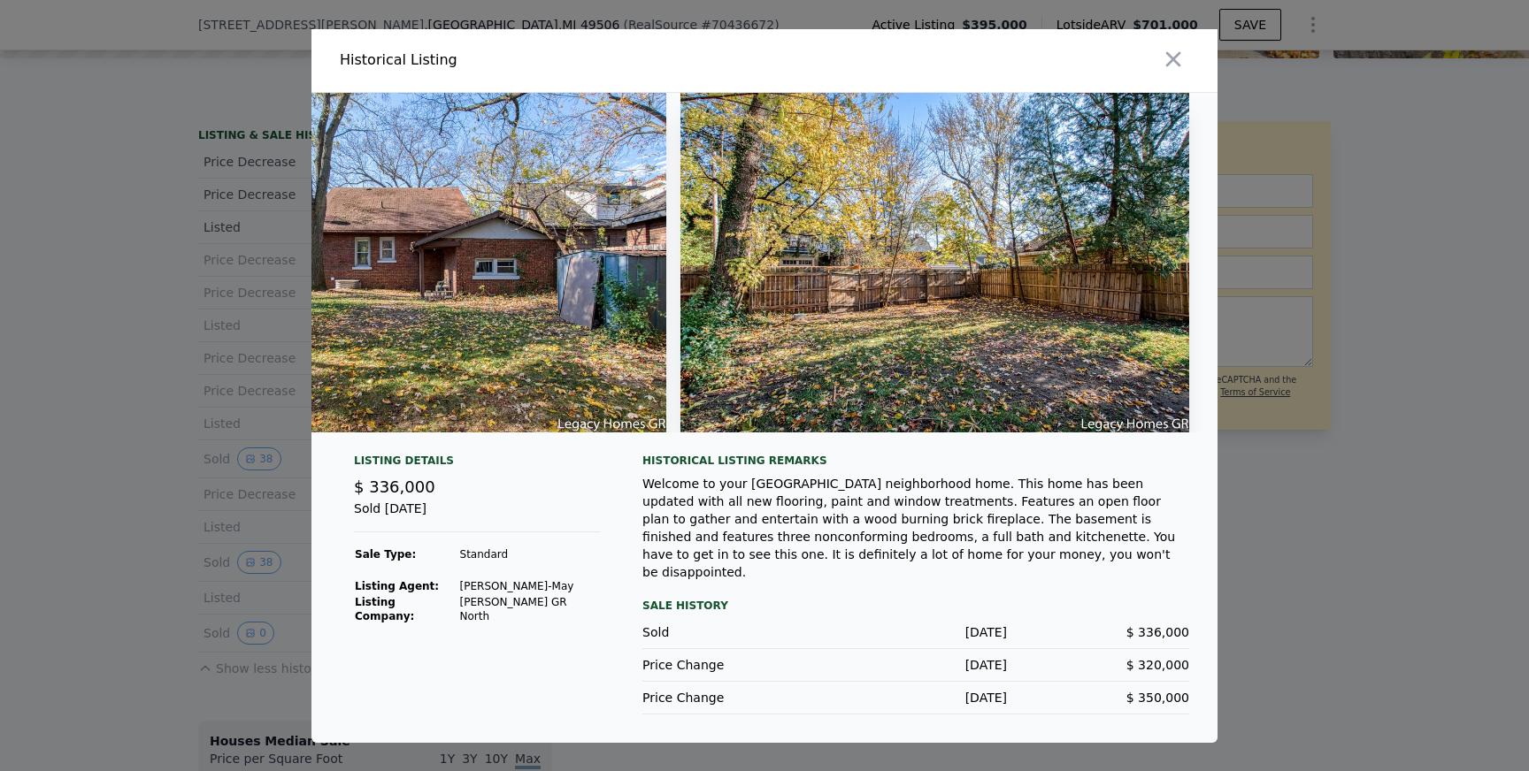
click at [1023, 529] on div "Welcome to your Ottawa Hills neighborhood home. This home has been updated with…" at bounding box center [915, 528] width 547 height 106
click at [1183, 72] on icon "button" at bounding box center [1173, 59] width 25 height 25
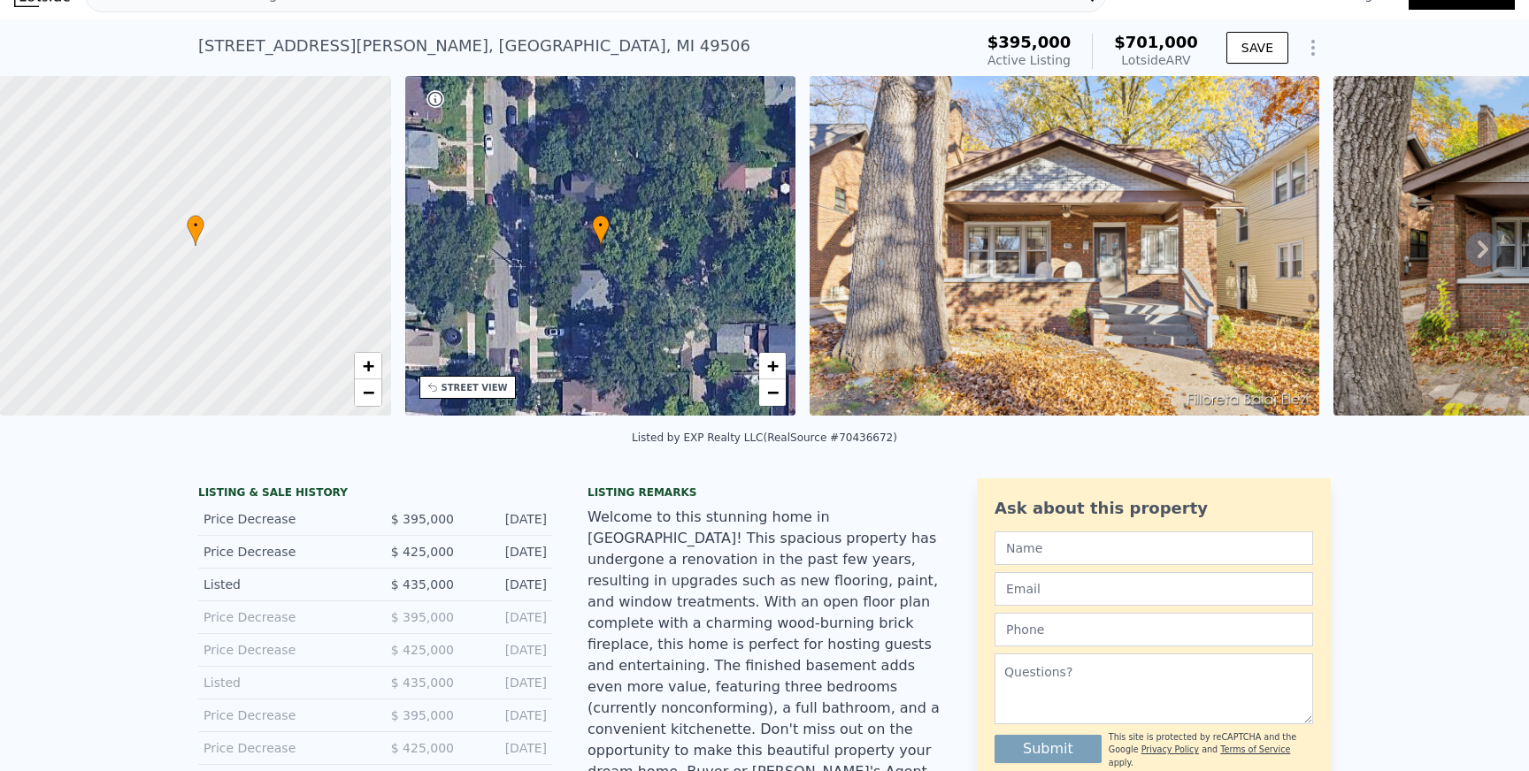
scroll to position [0, 0]
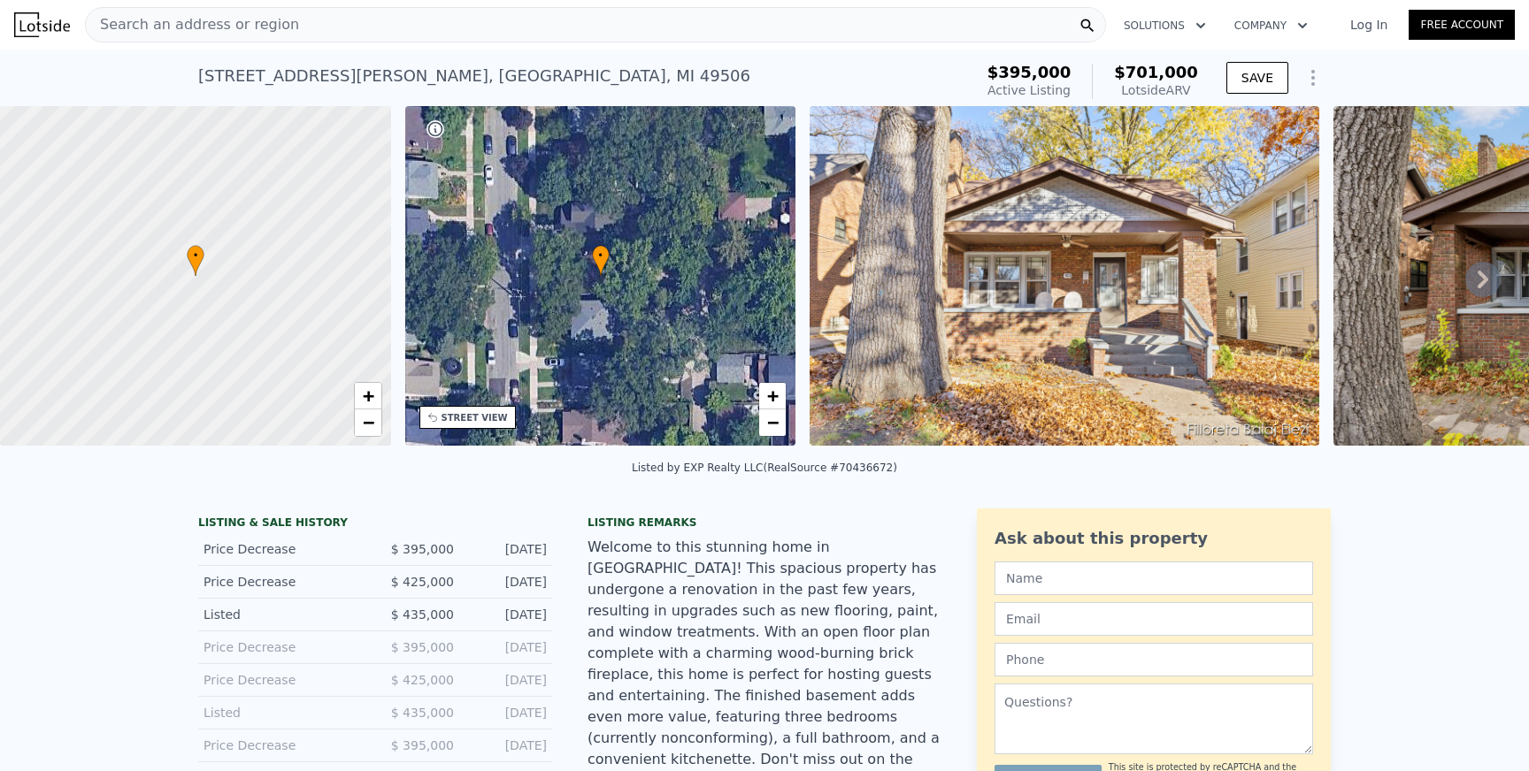
click at [1021, 223] on img at bounding box center [1065, 276] width 510 height 340
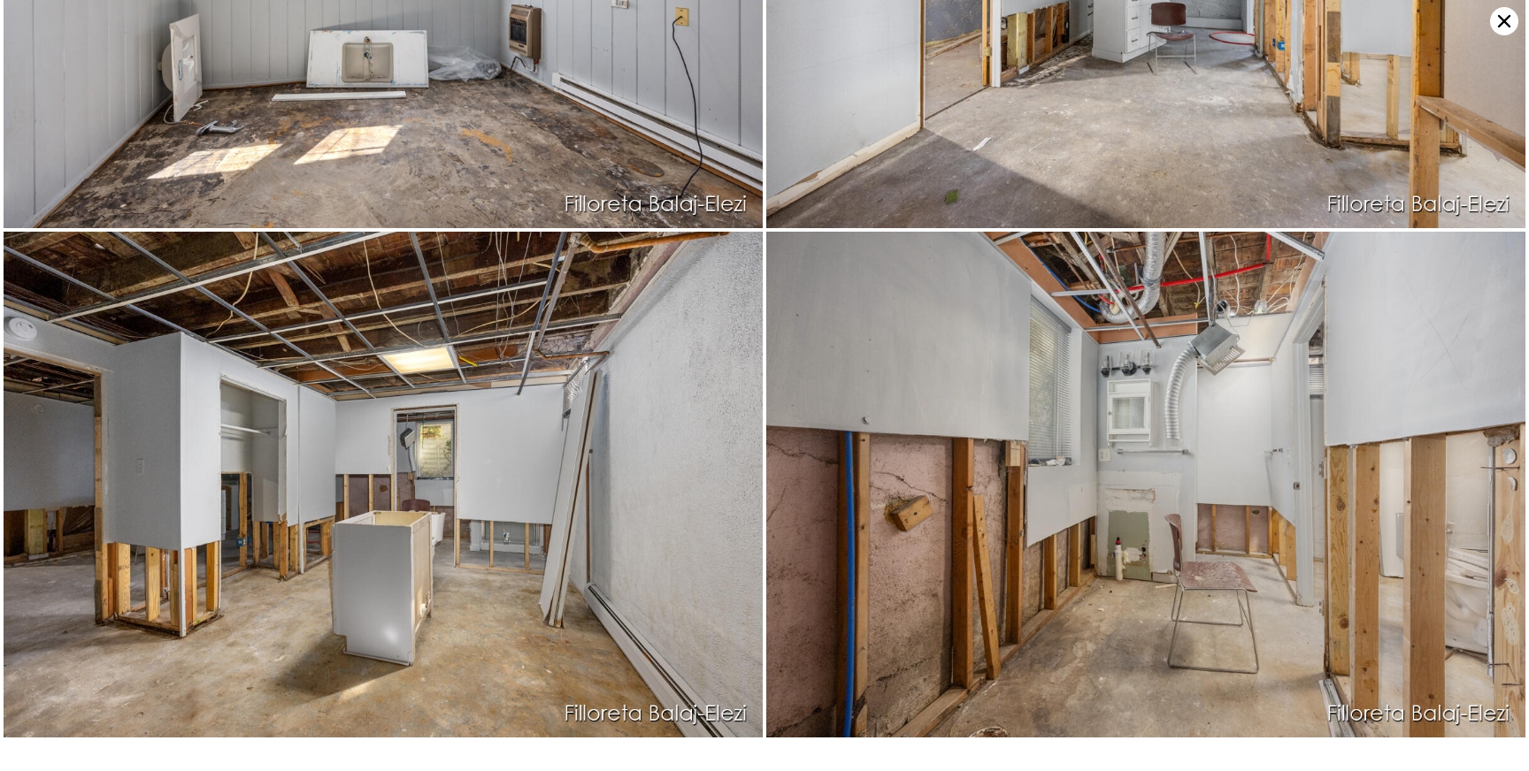
scroll to position [4356, 0]
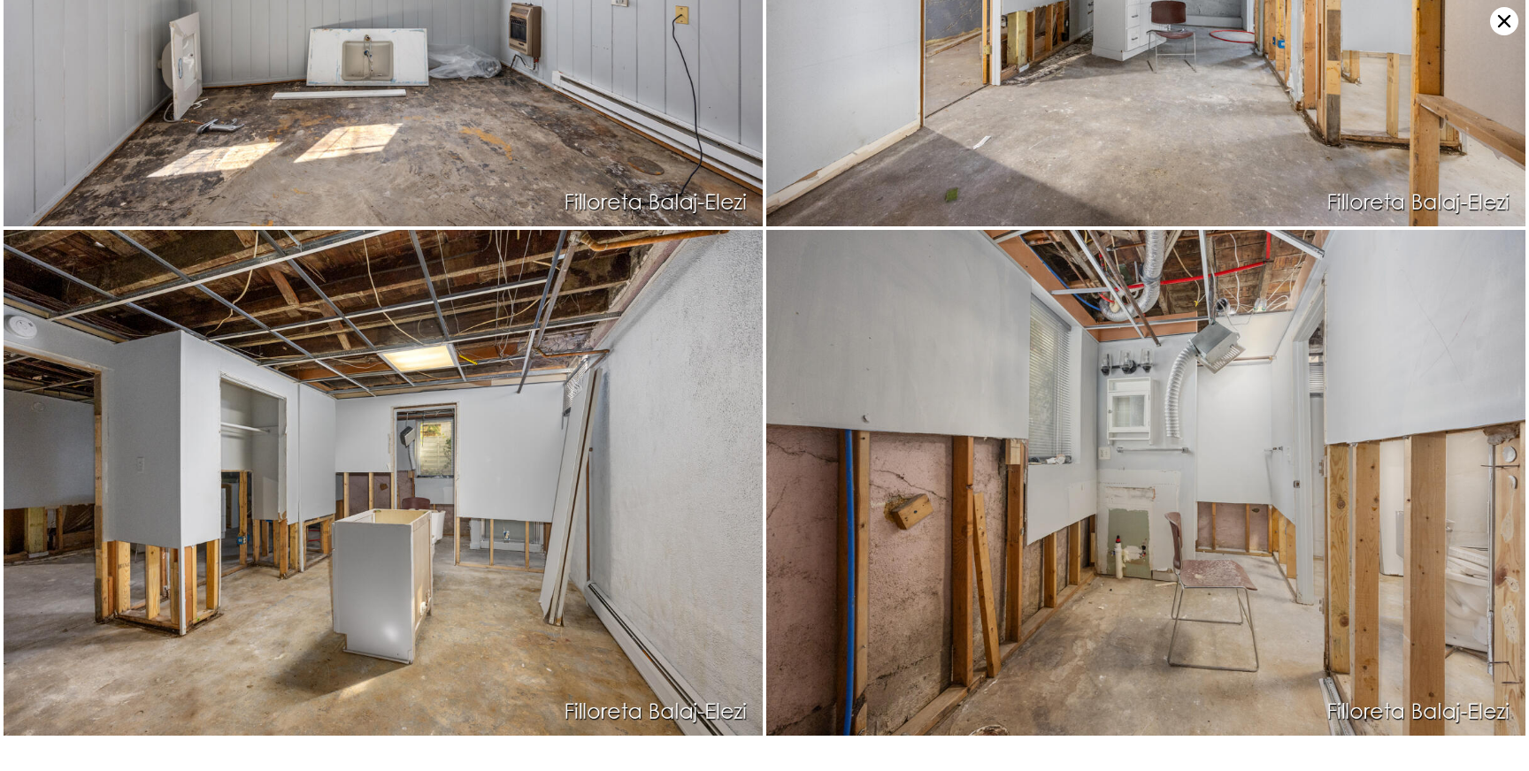
click at [1503, 17] on icon at bounding box center [1504, 21] width 28 height 28
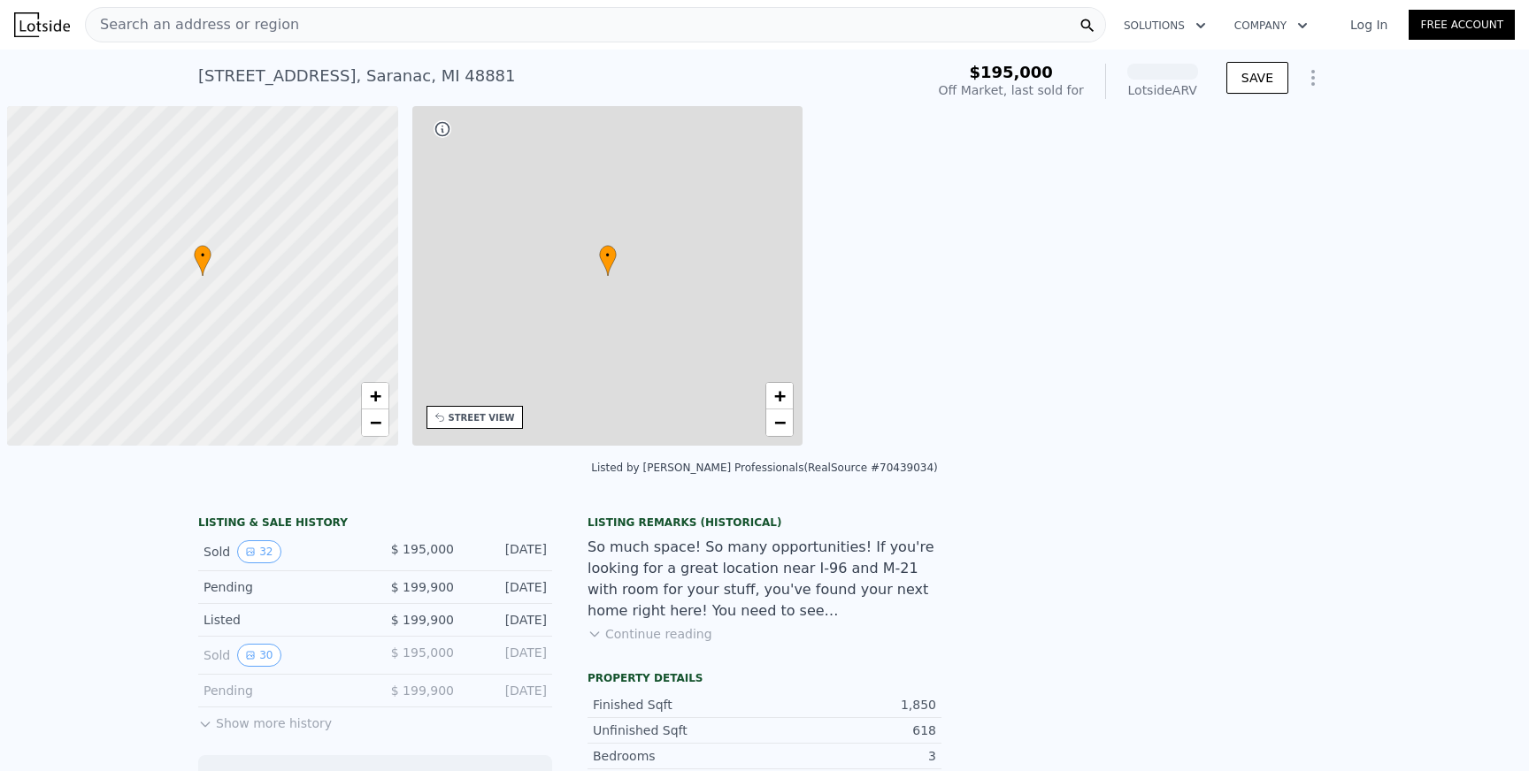
scroll to position [0, 7]
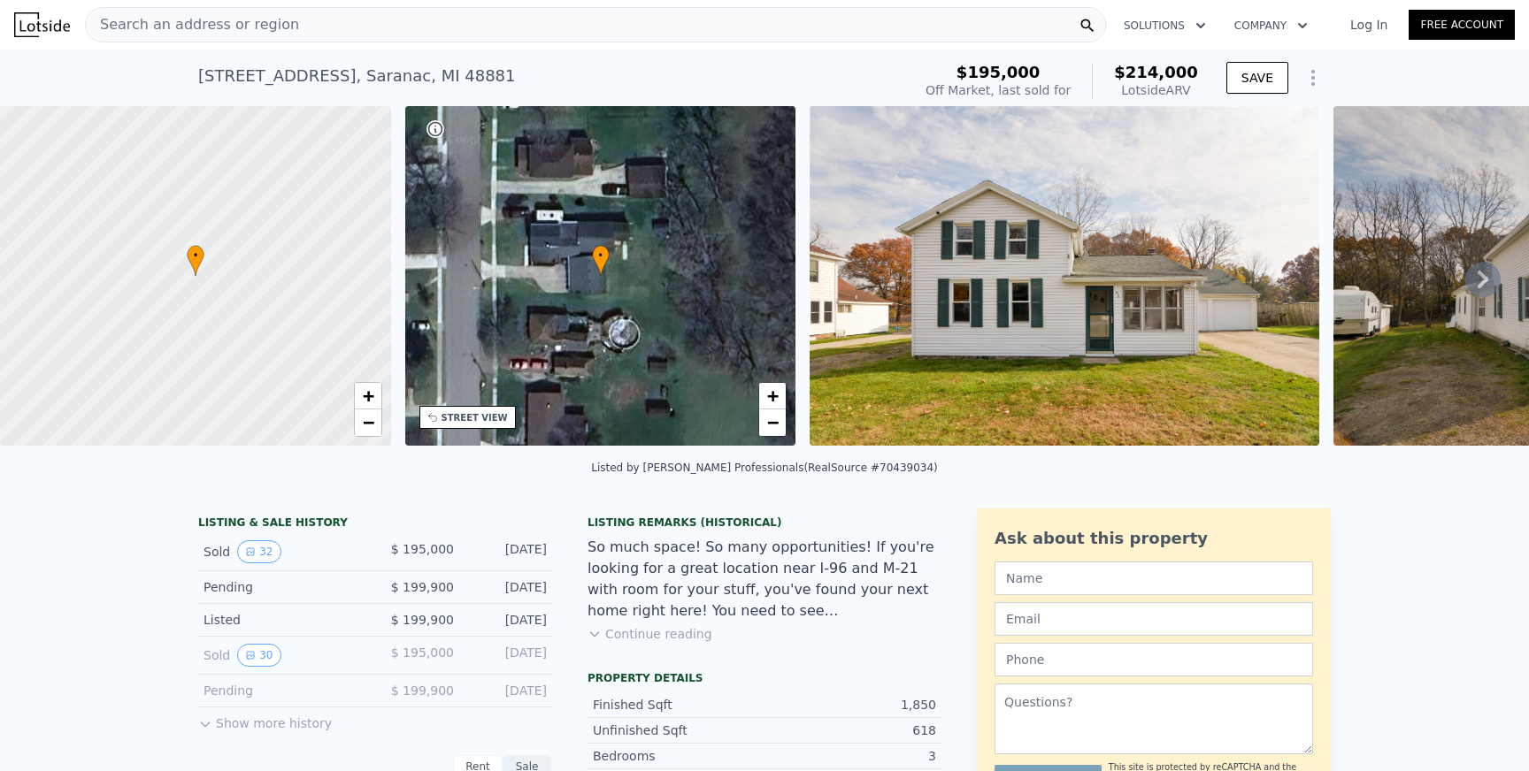
click at [334, 26] on div "Search an address or region" at bounding box center [595, 24] width 1021 height 35
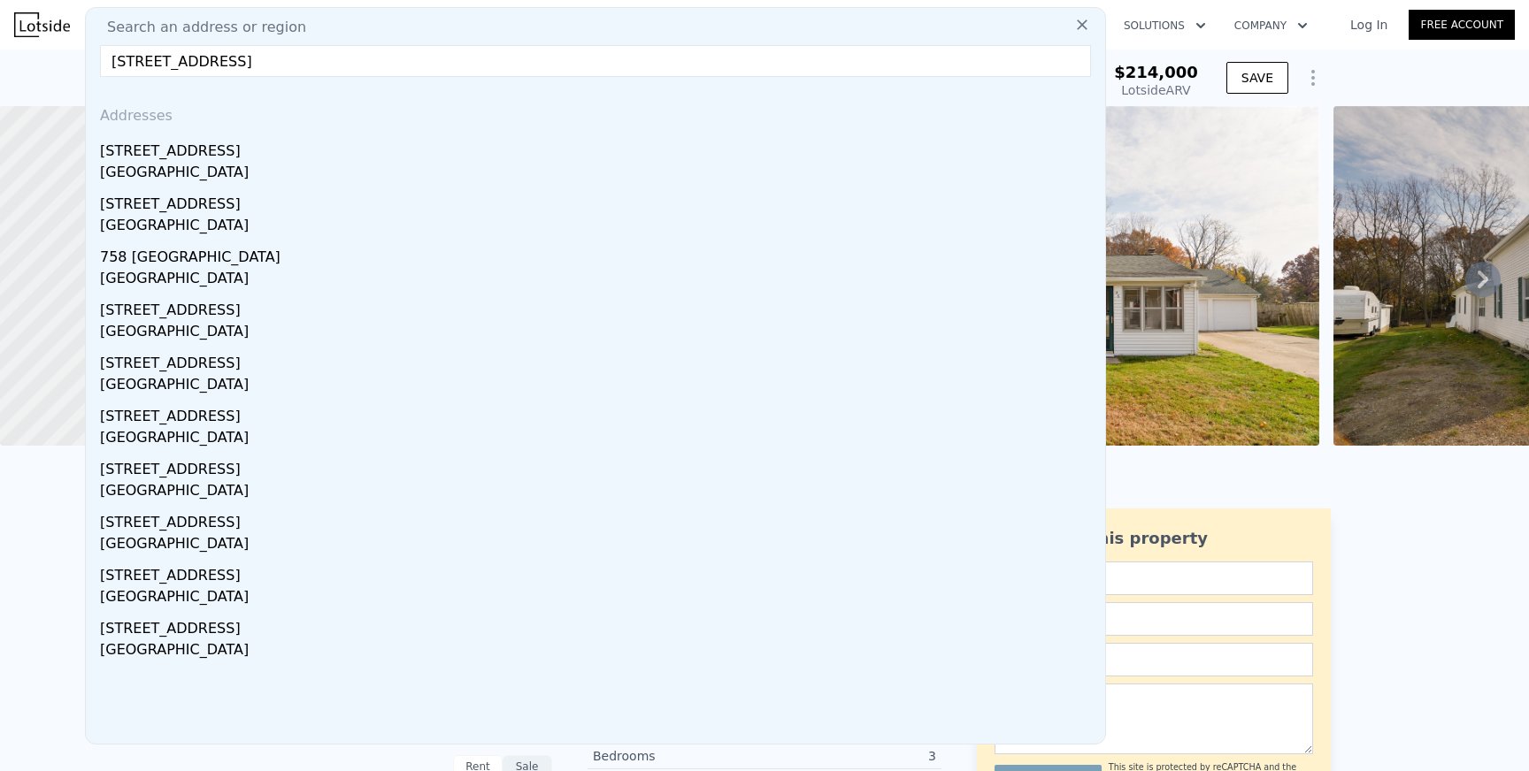
drag, startPoint x: 195, startPoint y: 61, endPoint x: 655, endPoint y: 61, distance: 460.1
click at [655, 61] on input "[STREET_ADDRESS]" at bounding box center [595, 61] width 991 height 32
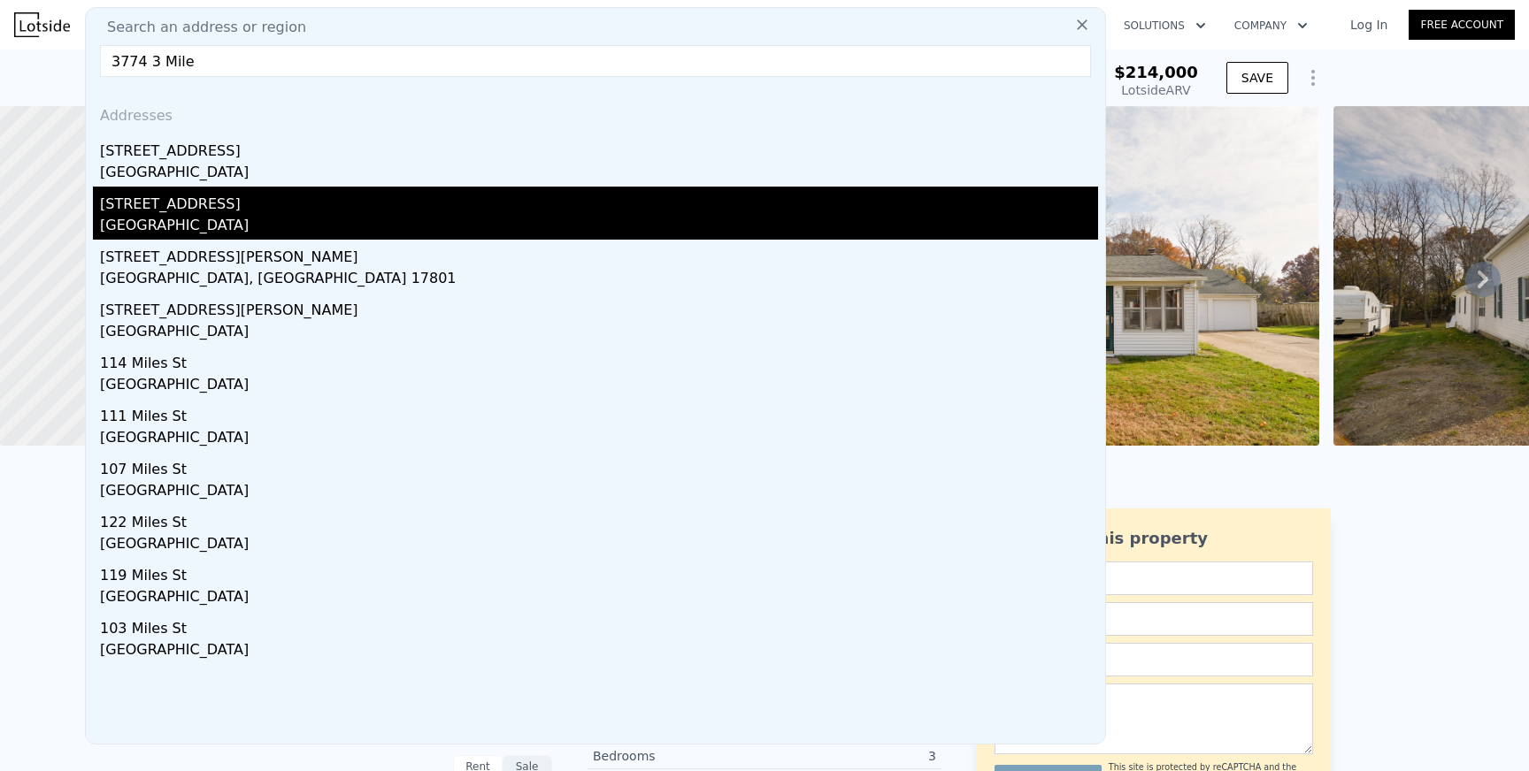
type input "3774 3 Mile"
click at [342, 212] on div "[STREET_ADDRESS]" at bounding box center [599, 201] width 998 height 28
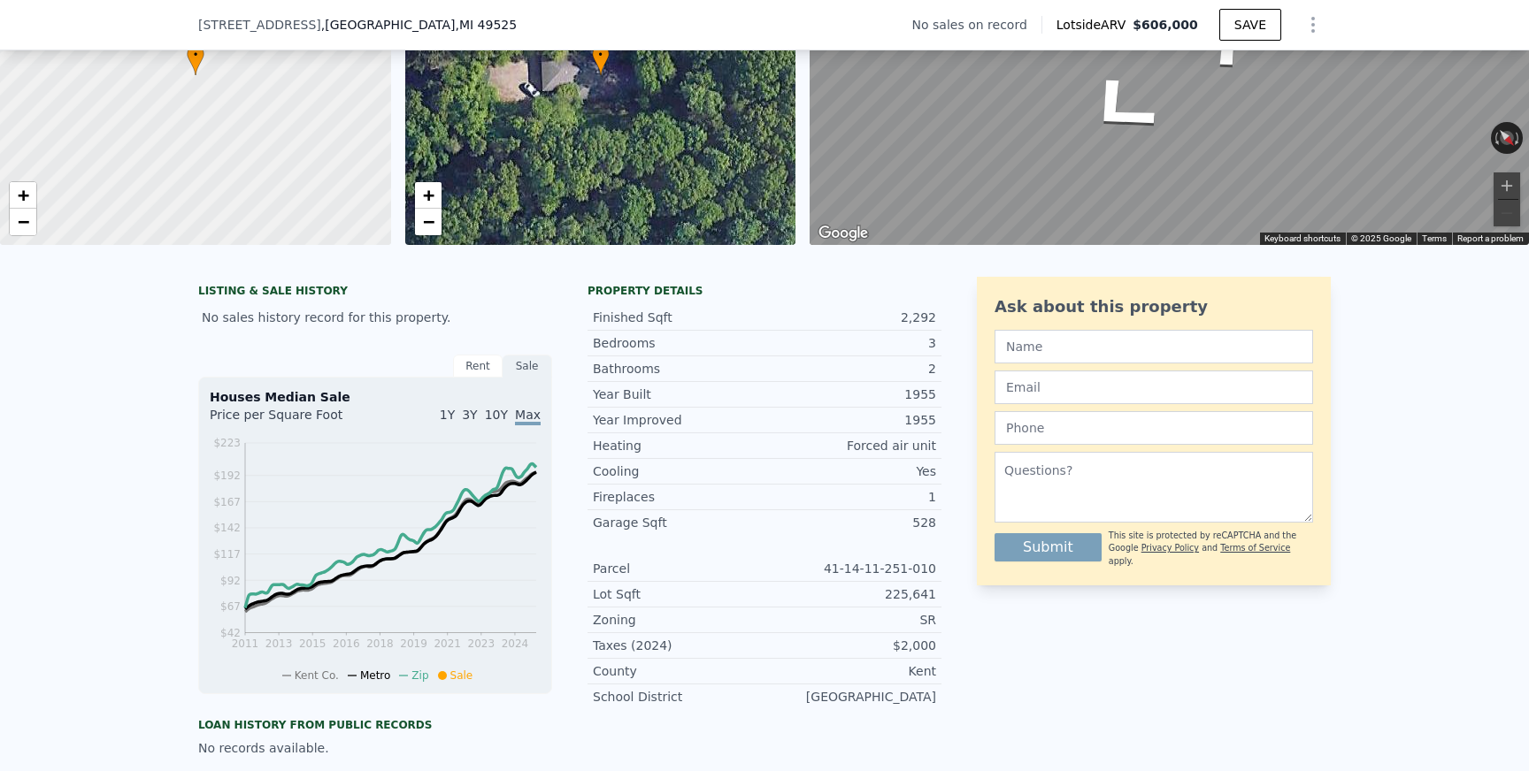
scroll to position [212, 0]
